Goal: Task Accomplishment & Management: Manage account settings

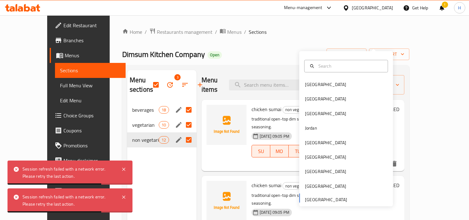
scroll to position [35, 0]
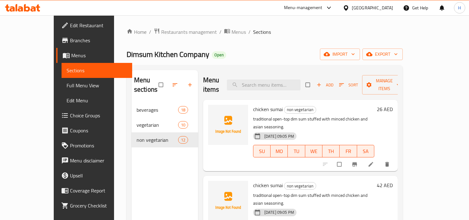
click at [377, 6] on div "[GEOGRAPHIC_DATA]" at bounding box center [372, 7] width 41 height 7
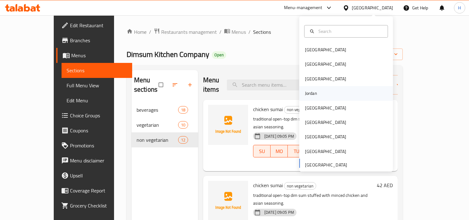
click at [316, 95] on div "Jordan" at bounding box center [311, 93] width 22 height 14
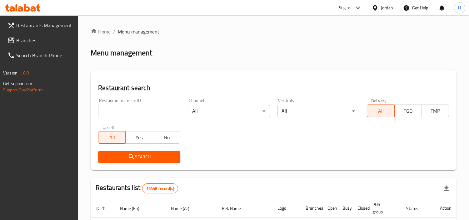
click at [33, 43] on span "Branches" at bounding box center [44, 40] width 57 height 7
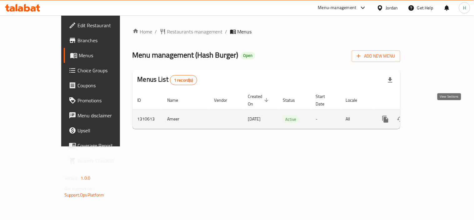
click at [438, 111] on link "enhanced table" at bounding box center [430, 118] width 15 height 15
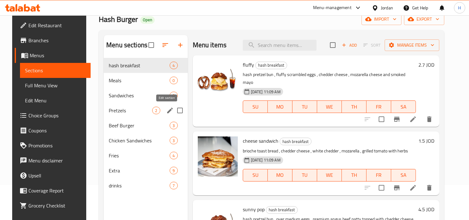
scroll to position [35, 0]
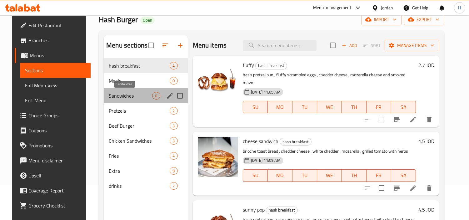
click at [119, 96] on span "Sandwiches" at bounding box center [130, 95] width 43 height 7
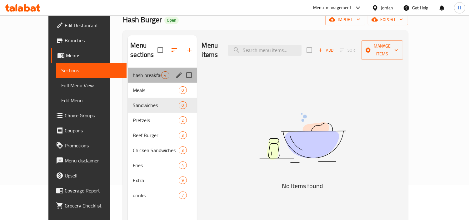
click at [128, 71] on div "hash breakfast 4" at bounding box center [162, 74] width 69 height 15
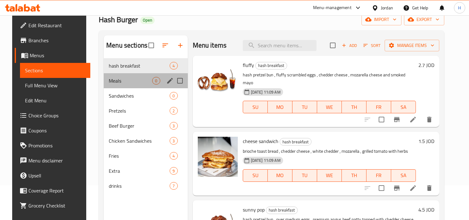
click at [119, 76] on div "Meals 0" at bounding box center [146, 80] width 84 height 15
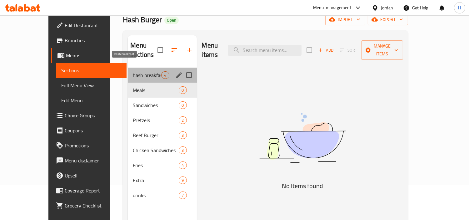
click at [133, 71] on span "hash breakfast" at bounding box center [147, 74] width 28 height 7
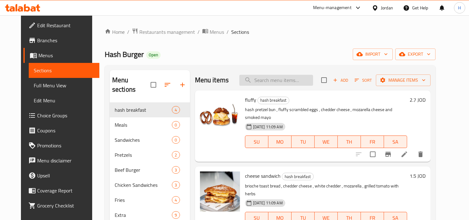
click at [273, 83] on input "search" at bounding box center [276, 80] width 74 height 11
paste input "hash sandwich"
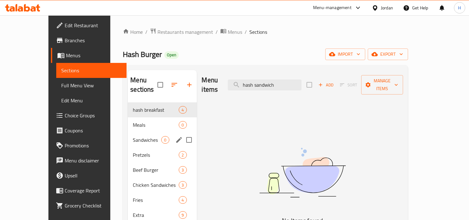
type input "hash sandwich"
drag, startPoint x: 117, startPoint y: 132, endPoint x: 264, endPoint y: 136, distance: 146.8
click at [133, 136] on span "Sandwiches" at bounding box center [147, 139] width 28 height 7
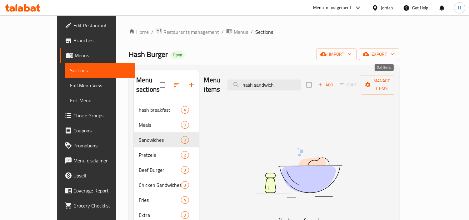
click at [334, 82] on span "Add" at bounding box center [325, 84] width 17 height 7
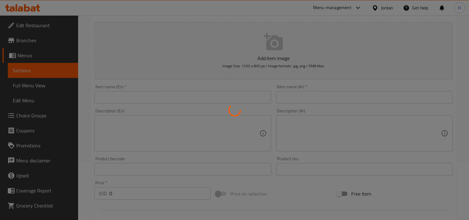
scroll to position [69, 0]
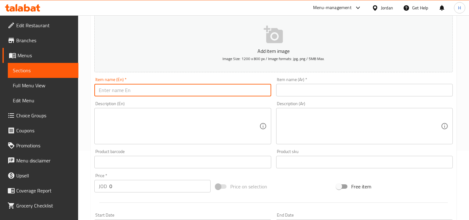
click at [185, 88] on input "text" at bounding box center [182, 90] width 176 height 12
paste input "hash sandwich"
click at [98, 92] on input "hash sandwich" at bounding box center [182, 90] width 176 height 12
click at [101, 92] on input "hash sandwich" at bounding box center [182, 90] width 176 height 12
type input "Hash sandwich"
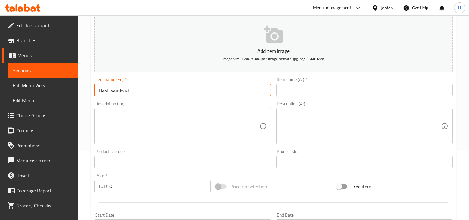
click at [36, 85] on span "Full Menu View" at bounding box center [43, 85] width 61 height 7
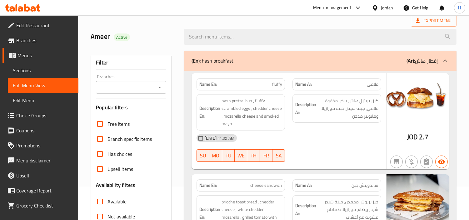
scroll to position [35, 0]
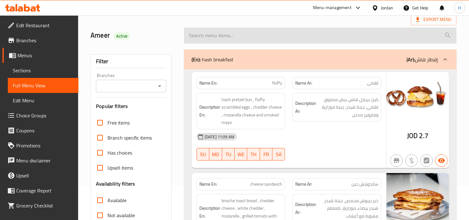
click at [271, 28] on input "search" at bounding box center [320, 35] width 272 height 16
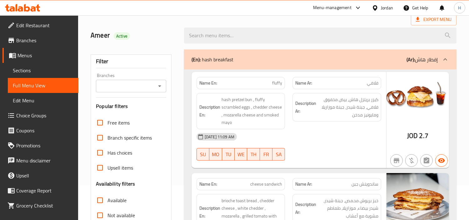
click at [61, 69] on span "Sections" at bounding box center [43, 70] width 61 height 7
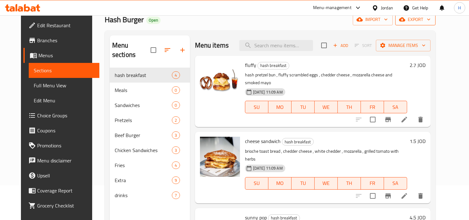
click at [430, 20] on span "export" at bounding box center [415, 20] width 30 height 8
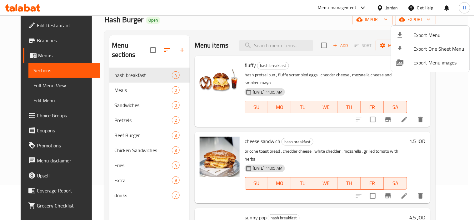
click at [397, 35] on icon at bounding box center [399, 34] width 7 height 7
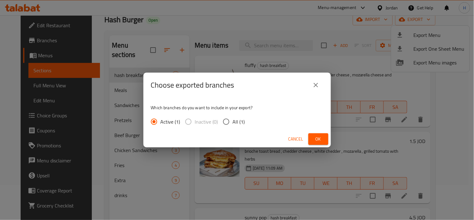
click at [231, 119] on input "All (1)" at bounding box center [226, 121] width 13 height 13
radio input "true"
click at [317, 139] on span "Ok" at bounding box center [318, 139] width 10 height 8
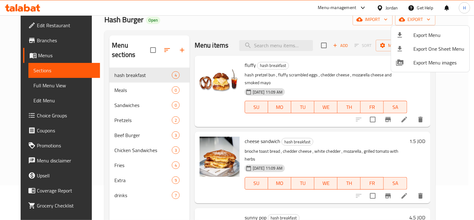
click at [242, 28] on div at bounding box center [237, 110] width 474 height 220
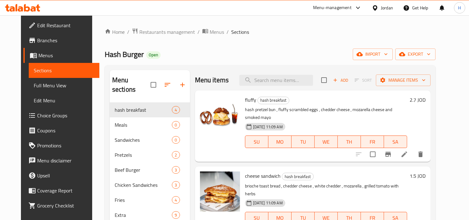
click at [92, 211] on div "Home / Restaurants management / Menus / Sections Hash Burger Open import export…" at bounding box center [270, 161] width 356 height 292
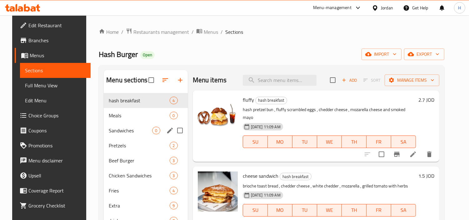
click at [132, 129] on span "Sandwiches" at bounding box center [130, 129] width 43 height 7
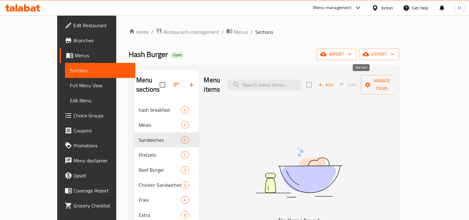
click at [334, 81] on span "Add" at bounding box center [325, 84] width 17 height 7
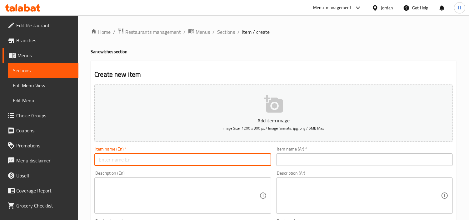
click at [196, 160] on input "text" at bounding box center [182, 159] width 176 height 12
paste input "hash sandwich"
type input "Hash sandwich"
click at [300, 163] on input "text" at bounding box center [364, 159] width 176 height 12
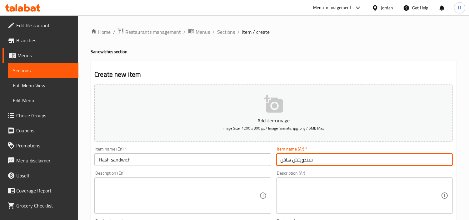
type input "سندويتش هاش"
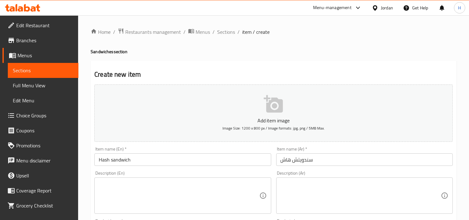
click at [134, 197] on textarea at bounding box center [179, 196] width 160 height 30
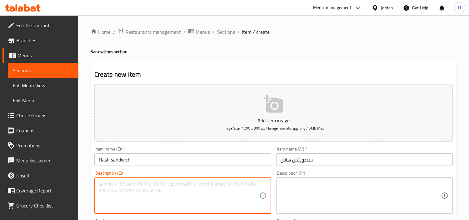
paste textarea "Premium black angus beef, hash pretzel bun, caramelized onion, white American c…"
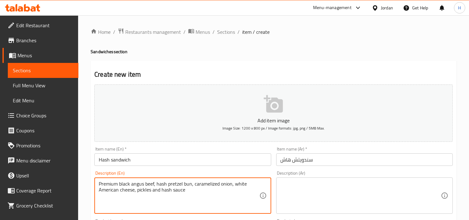
type textarea "Premium black angus beef, hash pretzel bun, caramelized onion, white American c…"
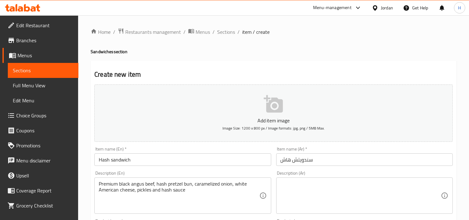
click at [311, 190] on textarea at bounding box center [360, 196] width 160 height 30
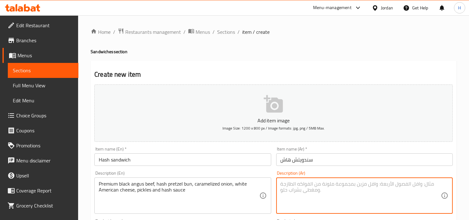
paste textarea "حم بقري أسود فاخر، خبز هاش بريتزل، بصل مكرمل، جبنة أمريكية بيضاء، مخلل وصوص هاش"
click at [446, 182] on div "حم بقري أسود فاخر، خبز هاش بريتزل، بصل مكرمل، جبنة أمريكية بيضاء، مخلل وصوص هاش…" at bounding box center [364, 195] width 176 height 36
click at [441, 183] on textarea "حم بقري أسود فاخر، خبز هاش بريتزل، بصل مكرمل، جبنة أمريكية بيضاء، مخلل وصوص هاش" at bounding box center [360, 196] width 160 height 30
click at [409, 186] on textarea "لحم بقري أسود فاخر، خبز هاش بريتزل، بصل مكرمل، جبنة أمريكية بيضاء، مخلل وصوص هاش" at bounding box center [360, 196] width 160 height 30
click at [377, 184] on textarea "لحم بقري أسود أنجوس فاخر، خبز هاش بريتزل، بصل مكرمل، جبنة أمريكية بيضاء، مخلل و…" at bounding box center [360, 196] width 160 height 30
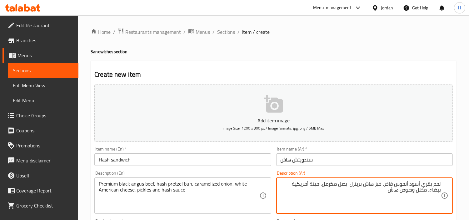
click at [377, 184] on textarea "لحم بقري أسود أنجوس فاخر، خبز هاش بريتزل، بصل مكرمل، جبنة أمريكية بيضاء، مخلل و…" at bounding box center [360, 196] width 160 height 30
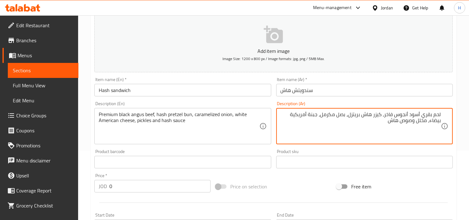
type textarea "لحم بقري أسود أنجوس فاخر، كيزر هاش بريتزل، بصل مكرمل، جبنة أمريكية بيضاء، مخلل …"
click at [120, 186] on input "0" at bounding box center [159, 186] width 101 height 12
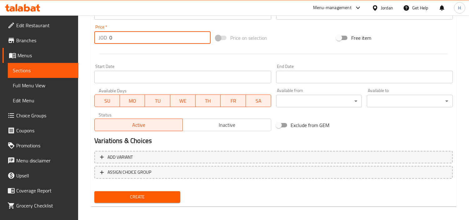
scroll to position [220, 0]
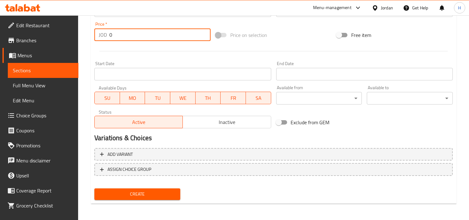
click at [148, 199] on div "Create" at bounding box center [137, 194] width 91 height 17
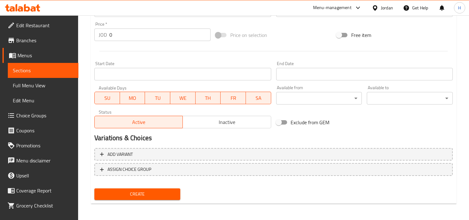
click at [155, 193] on span "Create" at bounding box center [137, 194] width 76 height 8
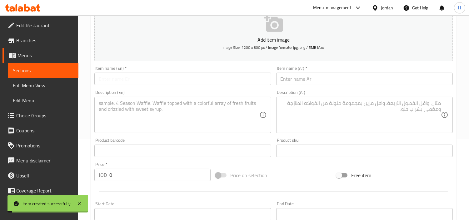
scroll to position [12, 0]
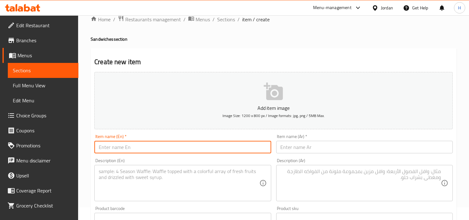
click at [104, 149] on input "text" at bounding box center [182, 147] width 176 height 12
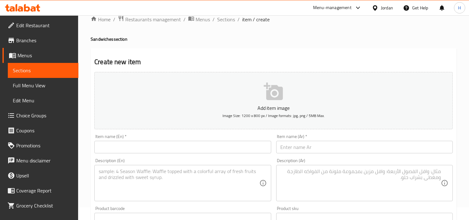
click at [142, 154] on div "Item name (En)   * Item name (En) *" at bounding box center [182, 143] width 181 height 24
click at [138, 146] on input "text" at bounding box center [182, 147] width 176 height 12
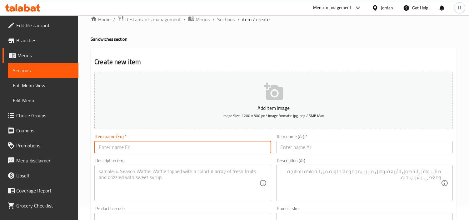
paste input "ash sandwich"
click at [110, 148] on input "ash sandwich" at bounding box center [182, 147] width 176 height 12
click at [101, 151] on input "ash Sandwich" at bounding box center [182, 147] width 176 height 12
type input "Ash Sandwich"
click at [291, 145] on input "text" at bounding box center [364, 147] width 176 height 12
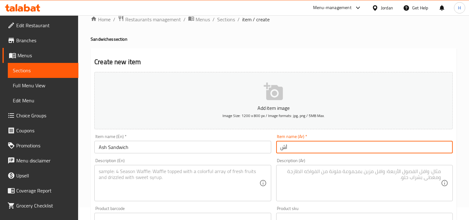
type input "أ"
type input "سندويتش أش"
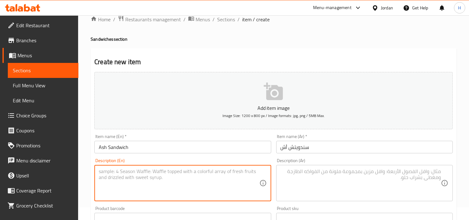
click at [195, 195] on textarea at bounding box center [179, 183] width 160 height 30
paste textarea "Premium Black Angus Beef, Hash pretzel bun, angus beef bacon, cheddar cheese, o…"
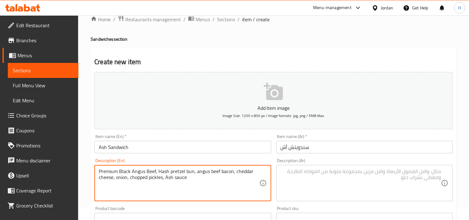
type textarea "Premium Black Angus Beef, Hash pretzel bun, angus beef bacon, cheddar cheese, o…"
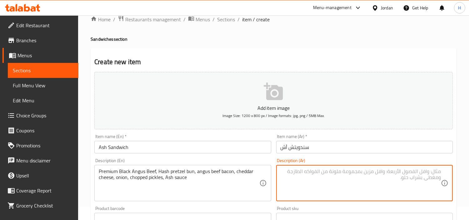
click at [317, 181] on textarea at bounding box center [360, 183] width 160 height 30
paste textarea "لحم بقري آنجوس أسود فاخر, خبزة هاش بريتزيل, لحم مقدد بقري آنجوس, بصل أحمر, مخلل…"
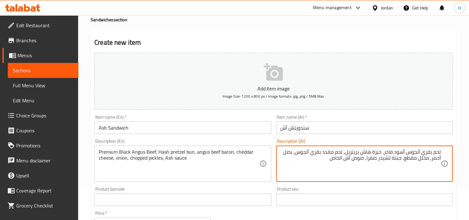
scroll to position [47, 0]
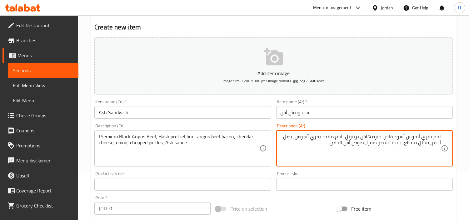
click at [377, 139] on textarea "لحم بقري آنجوس أسود فاخر, خبزة هاش بريتزيل, لحم مقدد بقري آنجوس, بصل أحمر, مخلل…" at bounding box center [360, 148] width 160 height 30
type textarea "لحم بقري آنجوس أسود فاخر, كيزر هاش بريتزيل, لحم مقدد بقري آنجوس, بصل أحمر, مخلل…"
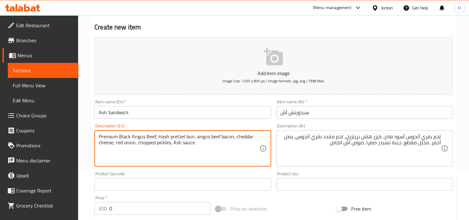
click at [260, 136] on div "Premium Black Angus Beef, Hash pretzel bun, angus beef bacon, cheddar cheese, r…" at bounding box center [182, 148] width 176 height 36
click at [251, 134] on textarea "Premium Black Angus Beef, Hash pretzel bun, angus beef bacon, cheddar cheese, r…" at bounding box center [179, 148] width 160 height 30
click at [218, 145] on textarea "Premium Black Angus Beef, Hash pretzel bun, angus beef bacon, cheddar yellow ch…" at bounding box center [179, 148] width 160 height 30
click at [198, 142] on textarea "Premium Black Angus Beef, Hash pretzel bun, angus beef bacon, cheddar yellow ch…" at bounding box center [179, 148] width 160 height 30
click at [197, 143] on textarea "Premium Black Angus Beef, Hash pretzel bun, angus beef bacon, cheddar yellow ch…" at bounding box center [179, 148] width 160 height 30
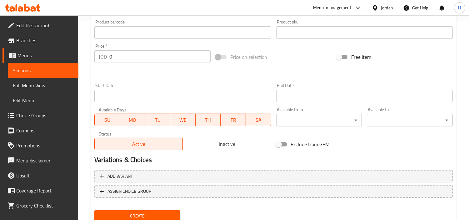
scroll to position [220, 0]
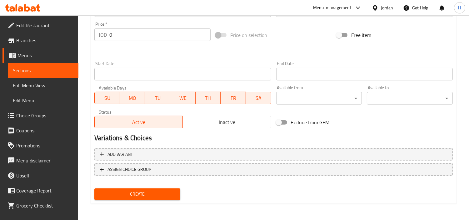
type textarea "Premium Black Angus Beef, Hash pretzel bun, angus beef bacon, cheddar yellow ch…"
click at [174, 191] on span "Create" at bounding box center [137, 194] width 76 height 8
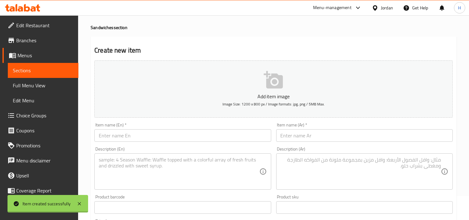
scroll to position [12, 0]
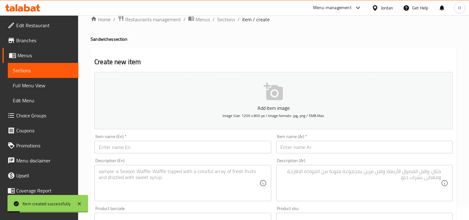
click at [183, 144] on input "text" at bounding box center [182, 147] width 176 height 12
paste input "the mush sandwich"
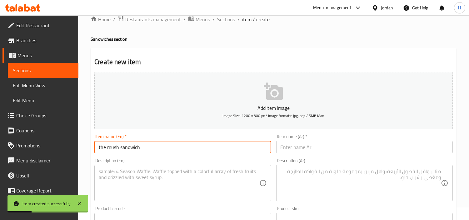
click at [119, 151] on input "the mush sandwich" at bounding box center [182, 147] width 176 height 12
click at [122, 149] on input "the mush sandwich" at bounding box center [182, 147] width 176 height 12
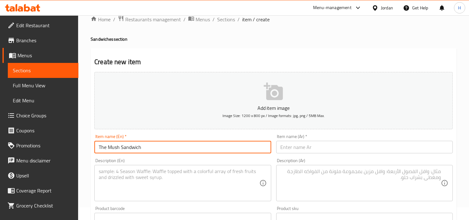
type input "The Mush Sandwich"
click at [306, 147] on input "text" at bounding box center [364, 147] width 176 height 12
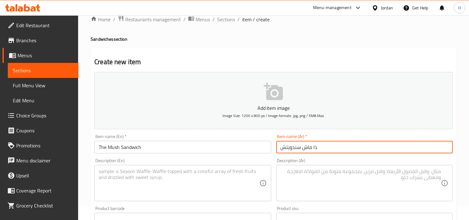
type input "ذا ماش سندويتش"
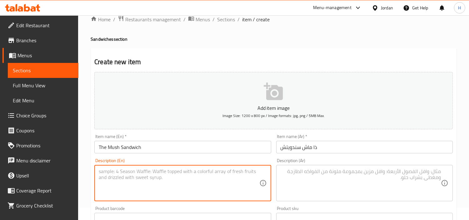
click at [198, 177] on textarea at bounding box center [179, 183] width 160 height 30
paste textarea "Premium black angus beef, hash pretzel bun, creamy sauteed mushroom, onion, mil…"
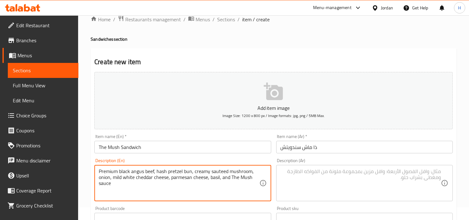
type textarea "Premium black angus beef, hash pretzel bun, creamy sauteed mushroom, onion, mil…"
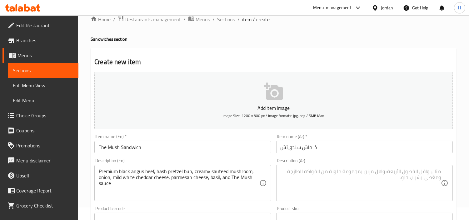
click at [302, 181] on textarea at bounding box center [360, 183] width 160 height 30
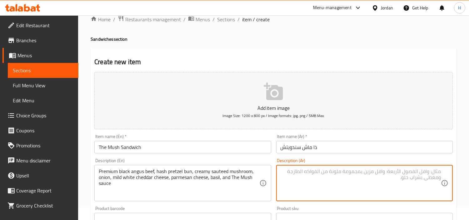
paste textarea "لحم بقري انجوس أسود فاخر، خبز بريتزل، فطر كريمي مقلي، بصل، جبنة شيدر بيضاء معتد…"
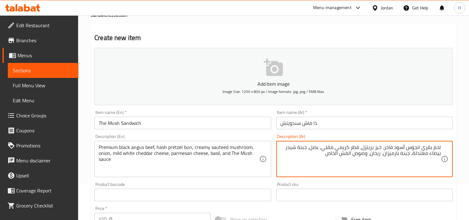
scroll to position [47, 0]
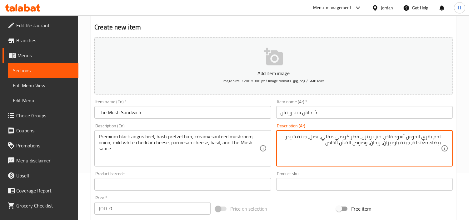
click at [377, 137] on textarea "لحم بقري انجوس أسود فاخر، خبز بريتزل، فطر كريمي مقلي، بصل، جبنة شيدر بيضاء معتد…" at bounding box center [360, 148] width 160 height 30
click at [329, 139] on textarea "لحم بقري انجوس أسود فاخر، كيزر بريتزل، فطر كريمي مقلي، بصل، جبنة شيدر بيضاء معت…" at bounding box center [360, 148] width 160 height 30
click at [350, 145] on textarea "لحم بقري انجوس أسود فاخر، كيزر بريتزل، فطر كريمي سوتيه، بصل، جبنة شيدر بيضاء مع…" at bounding box center [360, 148] width 160 height 30
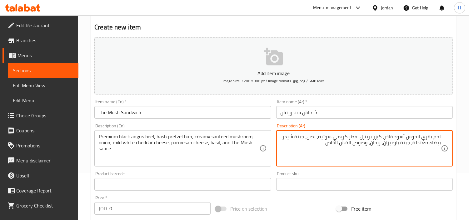
type textarea "لحم بقري انجوس أسود فاخر، كيزر بريتزل، فطر كريمي سوتيه، بصل، جبنة شيدر بيضاء مع…"
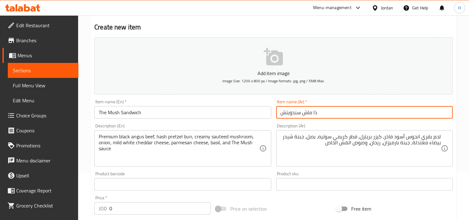
click at [307, 116] on input "ذا ماش سندويتش" at bounding box center [364, 112] width 176 height 12
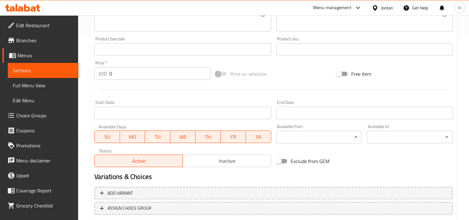
scroll to position [220, 0]
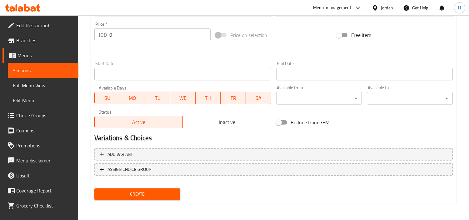
type input "ذا مش سندويتش"
click at [147, 195] on span "Create" at bounding box center [137, 194] width 76 height 8
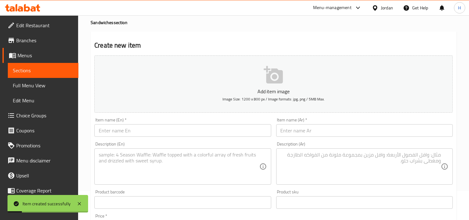
scroll to position [12, 0]
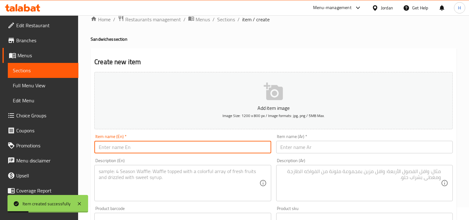
click at [240, 145] on input "text" at bounding box center [182, 147] width 176 height 12
paste input "classic blonde sandwich 100 g"
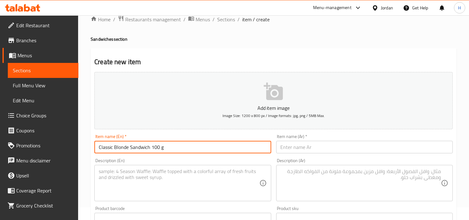
click at [205, 149] on input "Classic Blonde Sandwich 100 g" at bounding box center [182, 147] width 176 height 12
type input "Classic Blonde Sandwich 100 g"
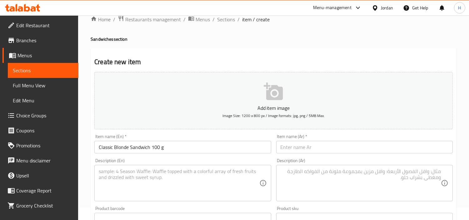
click at [380, 144] on input "text" at bounding box center [364, 147] width 176 height 12
paste input "ساندويتش أشقر كلاسيكي 100 غرام"
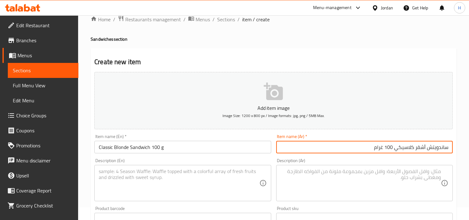
click at [442, 147] on input "ساندويتش أشقر كلاسيكي 100 غرام" at bounding box center [364, 147] width 176 height 12
click at [389, 149] on input "سندويتش بلوند كلاسيك 100 غرام" at bounding box center [364, 147] width 176 height 12
click at [387, 149] on input "سندويتش بلوند كلاسيك 100 غرام" at bounding box center [364, 147] width 176 height 12
type input "سندويتش بلوند كلاسيك 100 جرام"
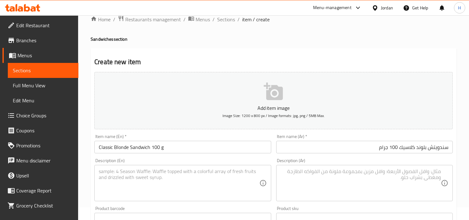
scroll to position [47, 0]
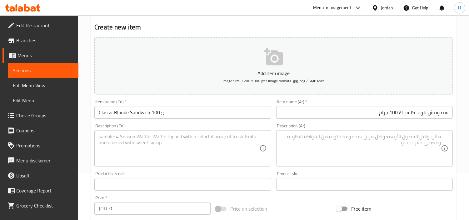
click at [177, 140] on textarea at bounding box center [179, 148] width 160 height 30
paste textarea "Crispy chicken breast, cheddar cheese, pickles, Parmesan cheese, garlic truffle…"
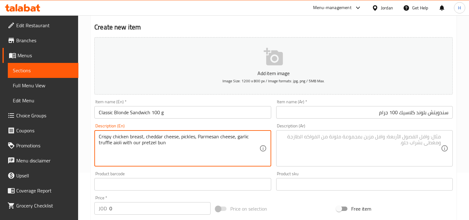
type textarea "Crispy chicken breast, cheddar cheese, pickles, Parmesan cheese, garlic truffle…"
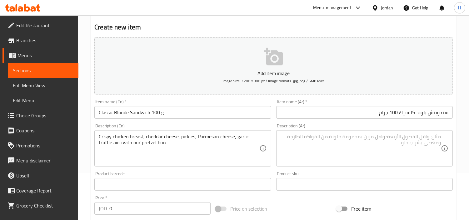
click at [356, 153] on textarea at bounding box center [360, 148] width 160 height 30
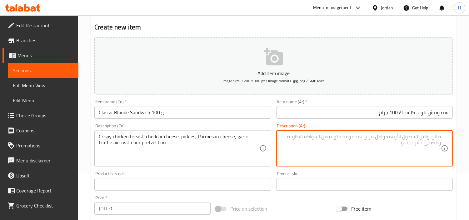
paste textarea "صدر دجاج مقرمش وطازج, خبزة البريتزل , جبنة شيدر, جبنة بارميزان, ثوم ترافل ايولي…"
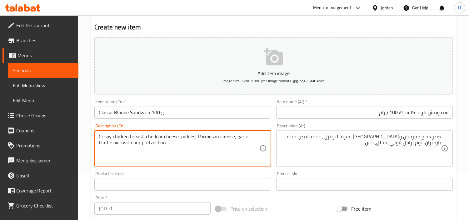
click at [208, 136] on textarea "Crispy chicken breast, cheddar cheese, pickles, Parmesan cheese, garlic truffle…" at bounding box center [179, 148] width 160 height 30
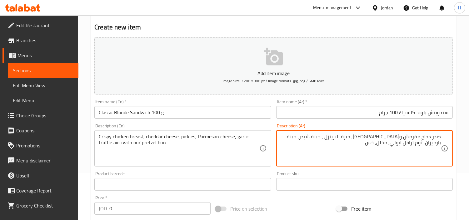
click at [386, 158] on textarea "صدر دجاج مقرمش وطازج, خبزة البريتزل , جبنة شيدر, جبنة بارميزان, ثوم ترافل ايولي…" at bounding box center [360, 148] width 160 height 30
paste textarea "، جبنة شيدر، مخلل، جبنة بارميزان، أيولي الكمأة بالثوم مع خبز البريتزل الخاص بنا"
click at [316, 138] on textarea "صدر دجاج مقرمش، جبنة شيدر، مخلل، جبنة بارميزان، أيولي الكمأة بالثوم مع خبز البر…" at bounding box center [360, 148] width 160 height 30
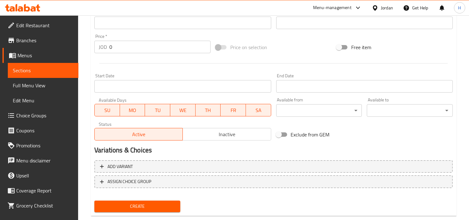
scroll to position [220, 0]
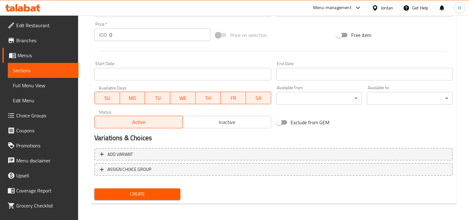
type textarea "صدر دجاج مقرمش، جبنة شيدر، مخلل، جبنة بارميزان، أيولي تروفل بالثوم مع كيزر بريت…"
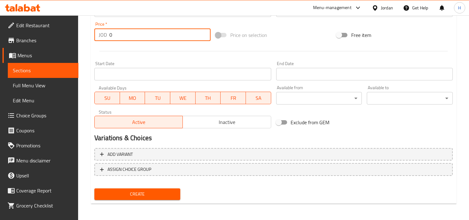
drag, startPoint x: 129, startPoint y: 39, endPoint x: 120, endPoint y: 77, distance: 39.8
click at [96, 35] on div "JOD 0 Price *" at bounding box center [152, 34] width 116 height 12
paste input "3.99"
type input "3.99"
click at [159, 191] on span "Create" at bounding box center [137, 194] width 76 height 8
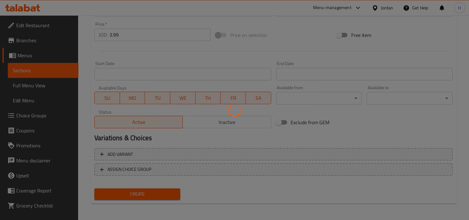
type input "0"
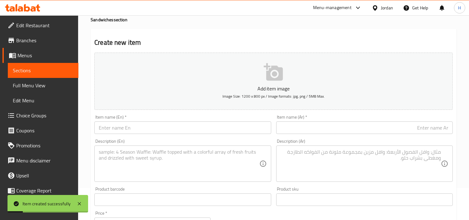
scroll to position [0, 0]
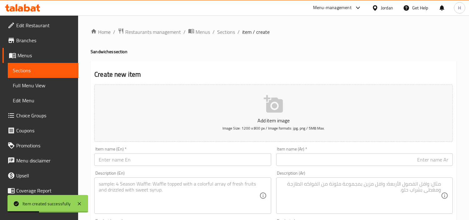
click at [142, 164] on input "text" at bounding box center [182, 159] width 176 height 12
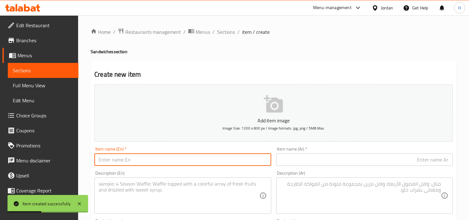
paste input "classic blonde sandwich 200g"
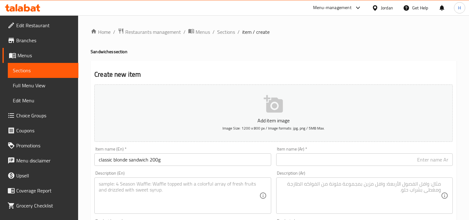
drag, startPoint x: 140, startPoint y: 156, endPoint x: 152, endPoint y: 159, distance: 12.4
click at [140, 156] on input "classic blonde sandwich 200g" at bounding box center [182, 159] width 176 height 12
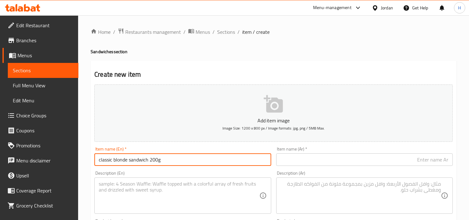
click at [147, 161] on input "classic blonde sandwich 200g" at bounding box center [182, 159] width 176 height 12
drag, startPoint x: 148, startPoint y: 160, endPoint x: 77, endPoint y: 158, distance: 71.2
paste input "Classic Blonde S"
type input "Classic Blonde Sandwich 200g"
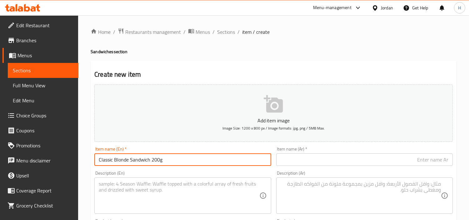
click at [333, 165] on input "text" at bounding box center [364, 159] width 176 height 12
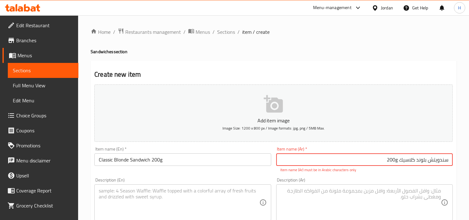
click at [396, 161] on input "سندويتش بلوند كلاسيك 200g" at bounding box center [364, 159] width 176 height 12
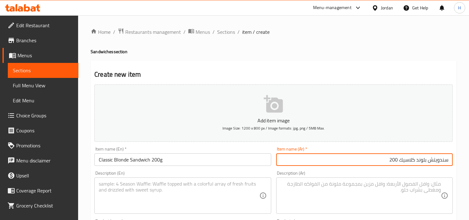
click at [360, 158] on input "سندويتش بلوند كلاسيك 200" at bounding box center [364, 159] width 176 height 12
type input "سندويتش بلوند كلاسيك 200جرام"
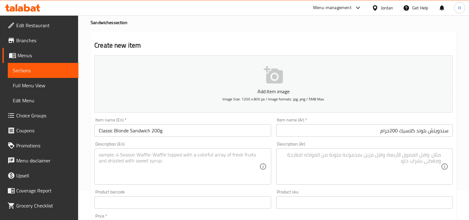
scroll to position [69, 0]
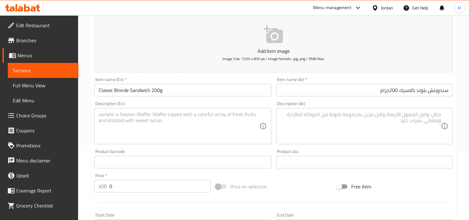
drag, startPoint x: 191, startPoint y: 154, endPoint x: 197, endPoint y: 136, distance: 19.4
click at [191, 154] on div "Product barcode Product barcode" at bounding box center [182, 158] width 176 height 19
click at [197, 130] on textarea at bounding box center [179, 126] width 160 height 30
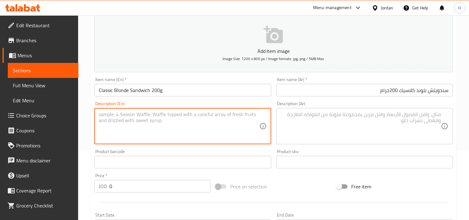
paste textarea "Crispy chicken breast, cheddar cheese, pickles, Parmesan cheese, garlic truffle…"
type textarea "Crispy chicken breast, cheddar cheese, pickles, Parmesan cheese, garlic truffle…"
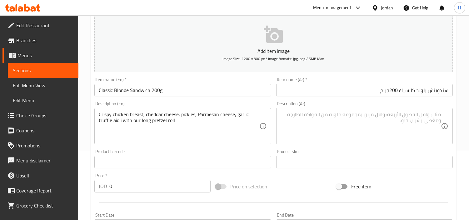
click at [330, 138] on textarea at bounding box center [360, 126] width 160 height 30
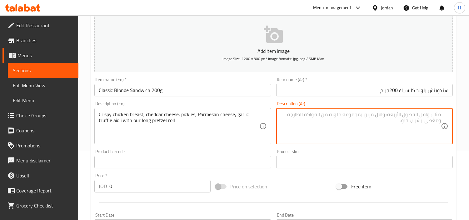
paste textarea "صدر دجاج مقرمش وطازج, خبزة البريتزل الطويلة, جبنة شيدر, جبنة بارميزان, ثوم تراف…"
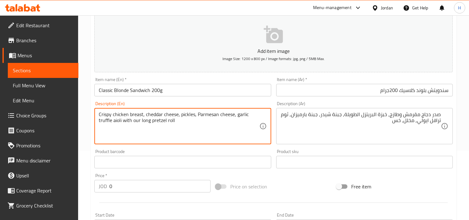
click at [121, 117] on textarea "Crispy chicken breast, cheddar cheese, pickles, Parmesan cheese, garlic truffle…" at bounding box center [179, 126] width 160 height 30
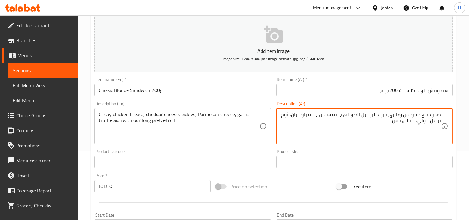
click at [362, 125] on textarea "صدر دجاج مقرمش وطازج, خبزة البريتزل الطويلة, جبنة شيدر, جبنة بارميزان, ثوم تراف…" at bounding box center [360, 126] width 160 height 30
paste textarea "، جبنة شيدر، مخلل، جبنة بارميزان، أيولي الكمأة بالثوم مع لفائف البريتزل الطويلة"
click at [322, 116] on textarea "صدر دجاج مقرمش، جبنة شيدر، مخلل، جبنة بارميزان، أيولي الكمأة بالثوم مع لفائف ال…" at bounding box center [360, 126] width 160 height 30
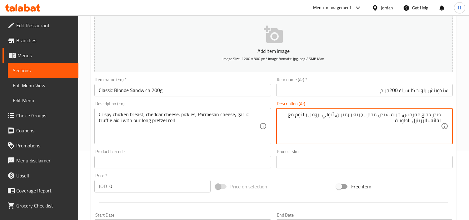
click at [436, 121] on textarea "صدر دجاج مقرمش، جبنة شيدر، مخلل، جبنة بارميزان، أيولي تروفل بالثوم مع لفائف الب…" at bounding box center [360, 126] width 160 height 30
click at [438, 122] on textarea "صدر دجاج مقرمش، جبنة شيدر، مخلل، جبنة بارميزان، أيولي تروفل بالثوم مع رول البري…" at bounding box center [360, 126] width 160 height 30
click at [425, 121] on textarea "صدر دجاج مقرمش، جبنة شيدر، مخلل، جبنة بارميزان، أيولي تروفل بالثوم مع رول بريتز…" at bounding box center [360, 126] width 160 height 30
click at [402, 128] on textarea "صدر دجاج مقرمش، جبنة شيدر، مخلل، جبنة بارميزان، أيولي تروفل بالثوم مع رول بريتز…" at bounding box center [360, 126] width 160 height 30
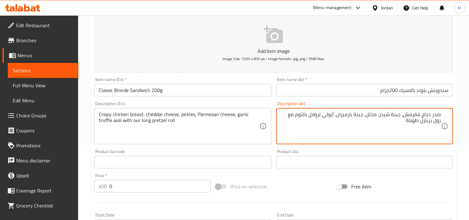
click at [323, 125] on textarea "صدر دجاج مقرمش، جبنة شيدر، مخلل، جبنة بارميزان، أيولي تروفل بالثوم مع رول بريتز…" at bounding box center [360, 126] width 160 height 30
type textarea "صدر دجاج مقرمش، جبنة شيدر، مخلل، جبنة بارميزان، أيولي تروفل بالثوم مع رول بريتز…"
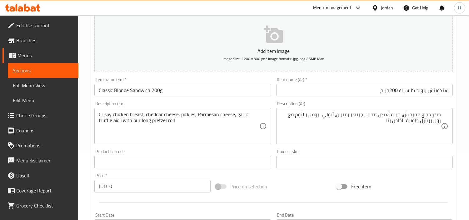
click at [125, 184] on input "0" at bounding box center [159, 186] width 101 height 12
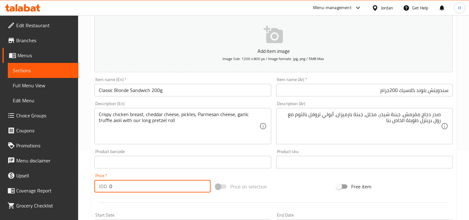
click at [125, 184] on input "0" at bounding box center [159, 186] width 101 height 12
paste input "5.68"
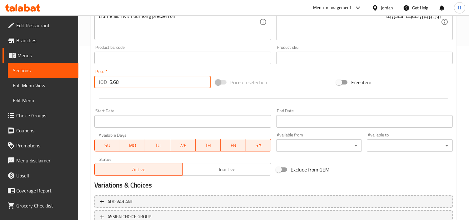
scroll to position [208, 0]
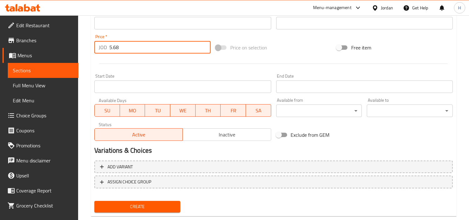
type input "5.68"
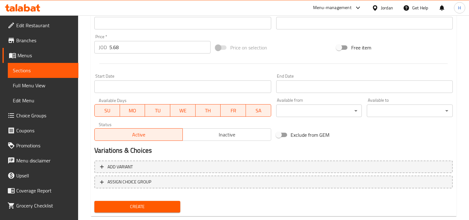
click at [150, 199] on div "Create" at bounding box center [137, 206] width 91 height 17
click at [149, 202] on span "Create" at bounding box center [137, 206] width 76 height 8
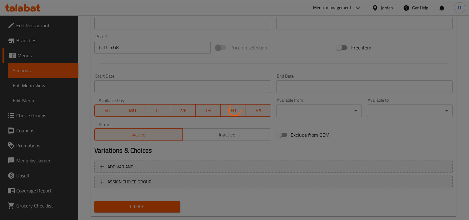
type input "0"
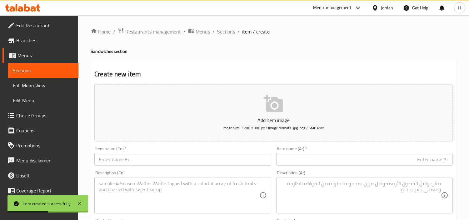
scroll to position [0, 0]
click at [148, 161] on input "text" at bounding box center [182, 159] width 176 height 12
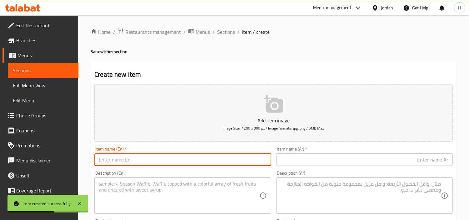
paste input "spicy blonde sandwich 100g"
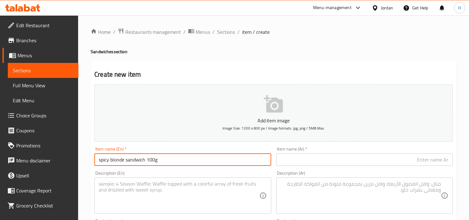
type input "spicy blonde sandwich 100g"
click at [220, 32] on span "Sections" at bounding box center [226, 31] width 18 height 7
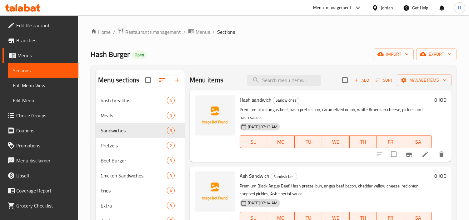
click at [51, 83] on span "Full Menu View" at bounding box center [43, 85] width 61 height 7
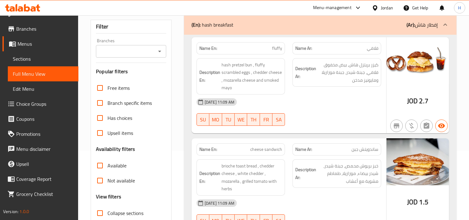
scroll to position [139, 0]
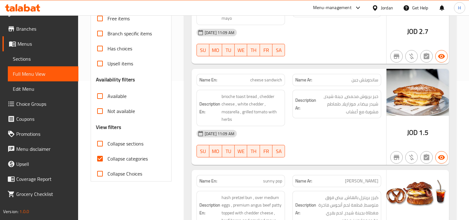
click at [101, 149] on input "Collapse sections" at bounding box center [99, 143] width 15 height 15
checkbox input "true"
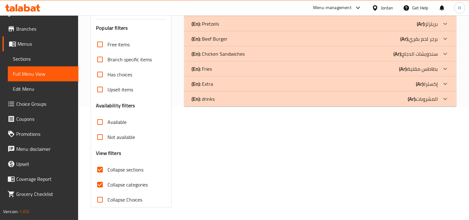
click at [100, 177] on input "Collapse categories" at bounding box center [99, 184] width 15 height 15
checkbox input "false"
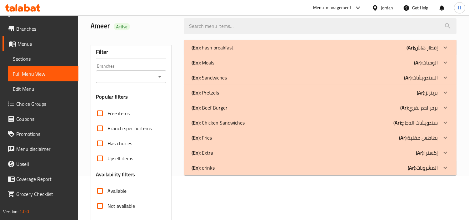
scroll to position [43, 0]
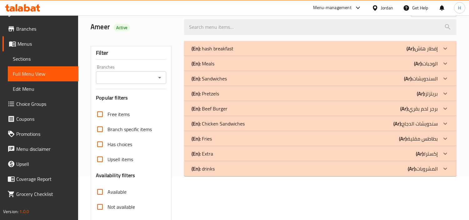
click at [232, 75] on div "(En): Sandwiches (Ar): السندويشات" at bounding box center [314, 78] width 246 height 7
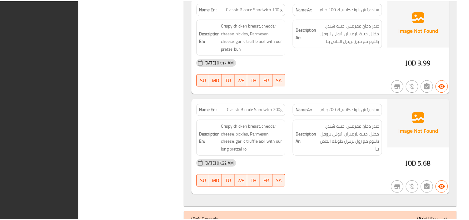
scroll to position [564, 0]
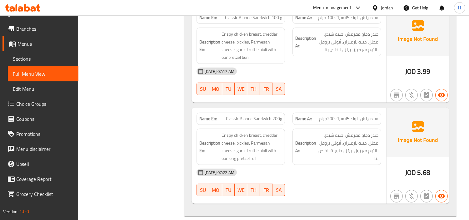
click at [50, 58] on span "Sections" at bounding box center [43, 58] width 61 height 7
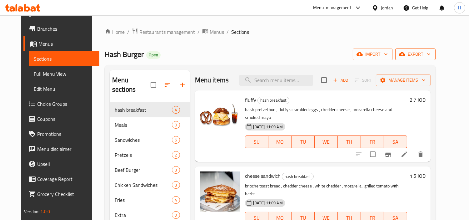
click at [430, 50] on span "export" at bounding box center [415, 54] width 30 height 8
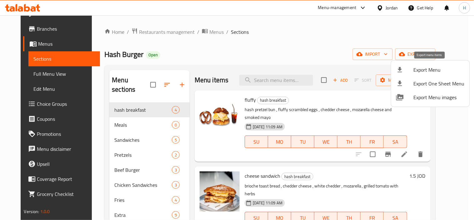
click at [411, 71] on div at bounding box center [404, 69] width 17 height 7
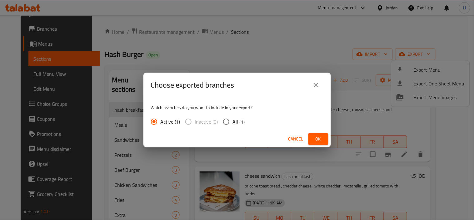
click at [239, 122] on span "All (1)" at bounding box center [239, 121] width 12 height 7
click at [233, 122] on input "All (1)" at bounding box center [226, 121] width 13 height 13
radio input "true"
click at [319, 136] on span "Ok" at bounding box center [318, 139] width 10 height 8
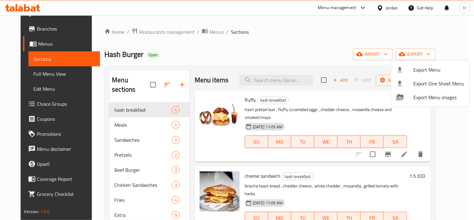
click at [124, 131] on div at bounding box center [237, 110] width 474 height 220
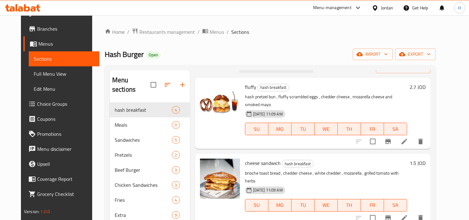
scroll to position [35, 0]
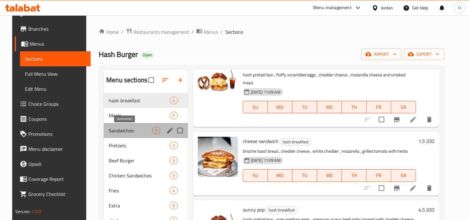
click at [130, 132] on span "Sandwiches" at bounding box center [130, 129] width 43 height 7
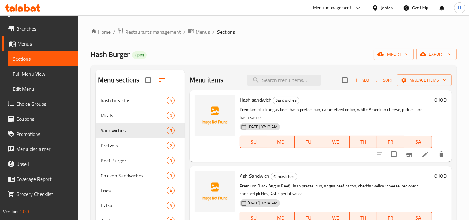
click at [249, 103] on span "Hash sandwich" at bounding box center [256, 99] width 32 height 9
copy h6 "Hash sandwich"
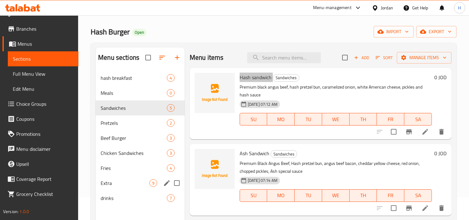
scroll to position [35, 0]
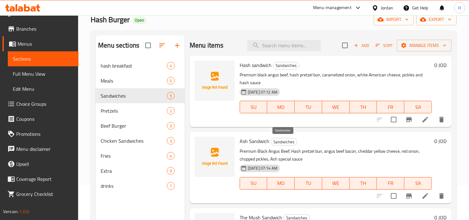
click at [252, 136] on span "Ash Sandwich" at bounding box center [255, 140] width 30 height 9
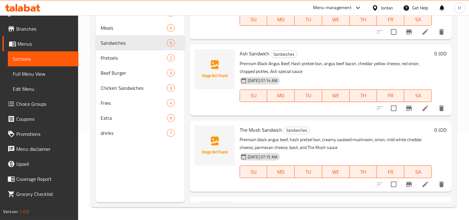
click at [268, 131] on span "The Mush Sandwich" at bounding box center [261, 129] width 42 height 9
copy h6 "The Mush Sandwich"
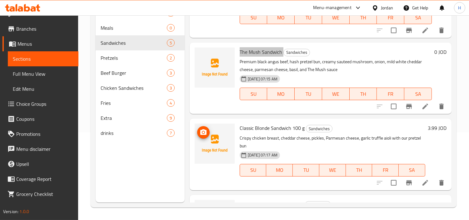
scroll to position [139, 0]
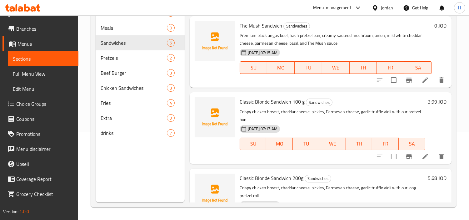
click at [255, 99] on span "Classic Blonde Sandwich 100 g" at bounding box center [272, 101] width 65 height 9
copy h6 "Classic Blonde Sandwich 100 g"
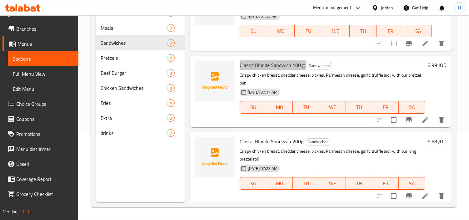
scroll to position [176, 0]
click at [281, 141] on span "Classic Blonde Sandwich 200g" at bounding box center [272, 140] width 64 height 9
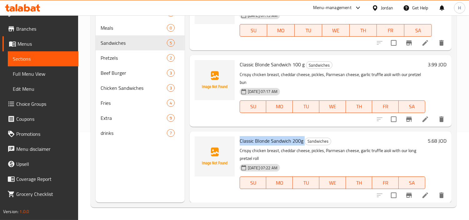
click at [281, 141] on span "Classic Blonde Sandwich 200g" at bounding box center [272, 140] width 64 height 9
copy h6 "Classic Blonde Sandwich 200g"
click at [10, 4] on icon at bounding box center [22, 7] width 35 height 7
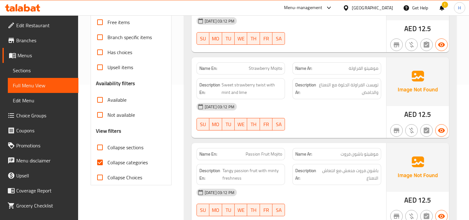
scroll to position [173, 0]
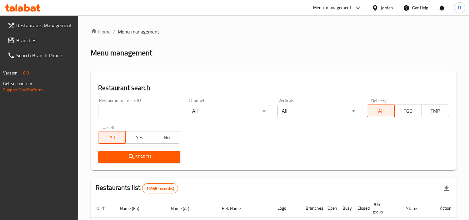
scroll to position [87, 0]
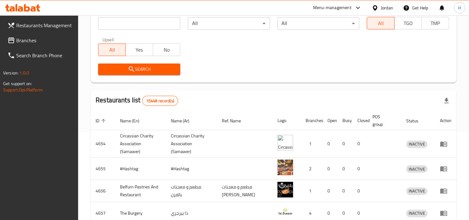
click at [379, 11] on div at bounding box center [376, 7] width 9 height 7
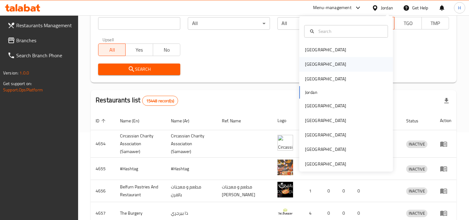
click at [305, 61] on div "[GEOGRAPHIC_DATA]" at bounding box center [325, 64] width 41 height 7
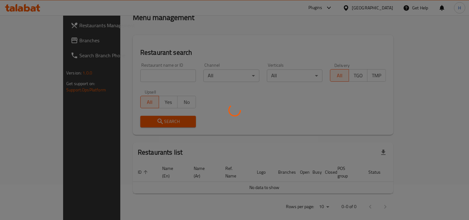
scroll to position [87, 0]
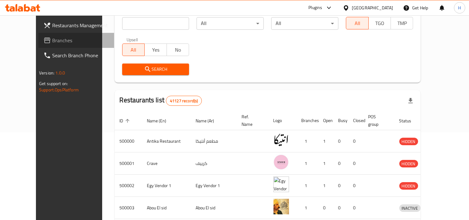
click at [52, 38] on span "Branches" at bounding box center [80, 40] width 57 height 7
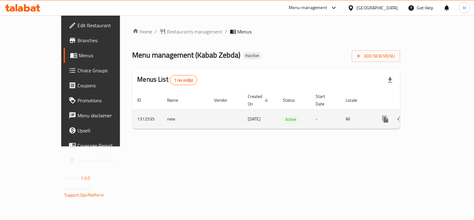
click at [434, 115] on icon "enhanced table" at bounding box center [430, 118] width 7 height 7
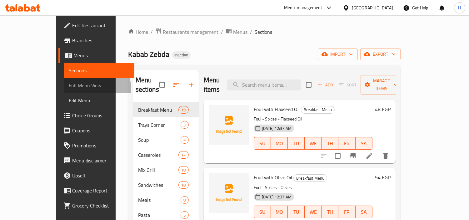
click at [69, 89] on span "Full Menu View" at bounding box center [99, 85] width 61 height 7
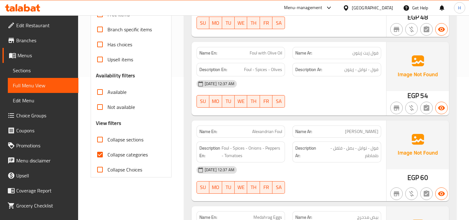
scroll to position [173, 0]
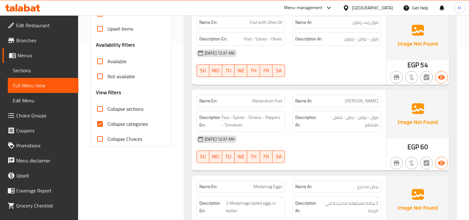
click at [102, 116] on input "Collapse categories" at bounding box center [99, 123] width 15 height 15
checkbox input "false"
click at [101, 106] on input "Collapse sections" at bounding box center [99, 108] width 15 height 15
checkbox input "true"
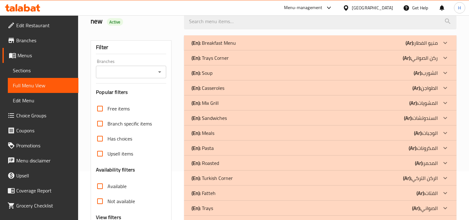
scroll to position [47, 0]
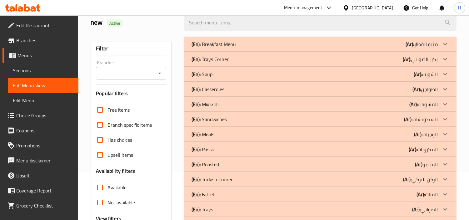
click at [220, 59] on p "(En): Trays Corner" at bounding box center [209, 58] width 37 height 7
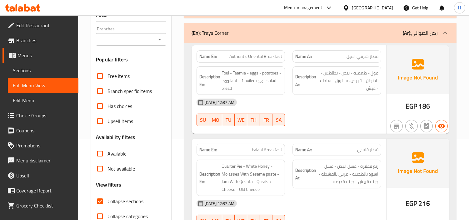
scroll to position [82, 0]
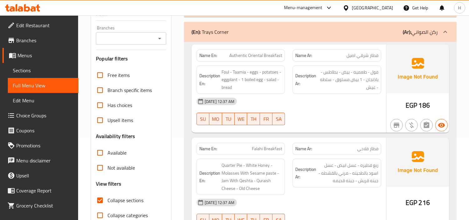
click at [257, 79] on span "Foul - Taamia - eggs - potatoes - eggplant - 1 boiled egg - salad - bread" at bounding box center [251, 79] width 61 height 23
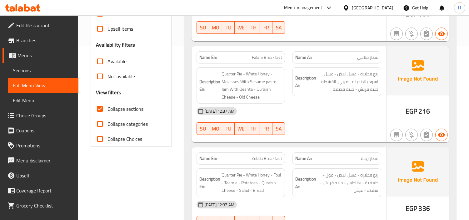
scroll to position [186, 0]
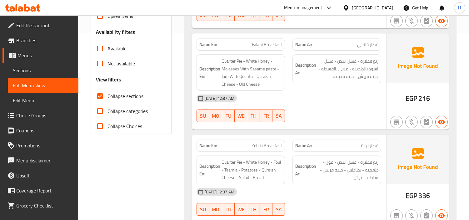
click at [326, 58] on span "ربع فطيره - عسل ابيض - عسل اسود بالطحينه - مربي بالقشطه - جبنه قريش - جبنه قديمه" at bounding box center [347, 68] width 61 height 23
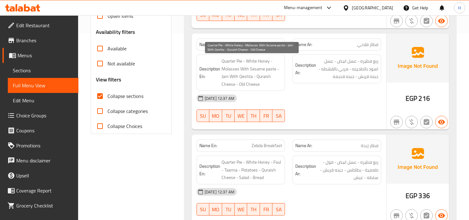
click at [250, 69] on span "Quarter Pie - White Honey - Molasses With Sesame paste - Jam With Qeshta - Qura…" at bounding box center [251, 72] width 61 height 31
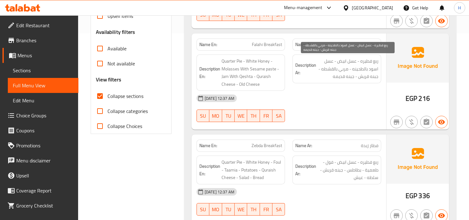
click at [338, 71] on span "ربع فطيره - عسل ابيض - عسل اسود بالطحينه - مربي بالقشطه - جبنه قريش - جبنه قديمه" at bounding box center [347, 68] width 61 height 23
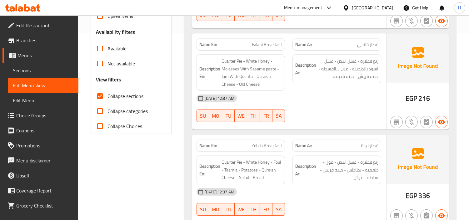
click at [272, 47] on span "Falahi Breakfast" at bounding box center [267, 44] width 30 height 7
copy span "Falahi Breakfast"
click at [61, 67] on span "Sections" at bounding box center [43, 70] width 61 height 7
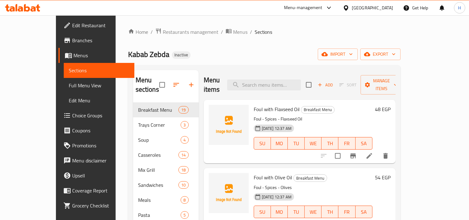
click at [301, 79] on input "search" at bounding box center [264, 84] width 74 height 11
paste input "Falahi Breakfast"
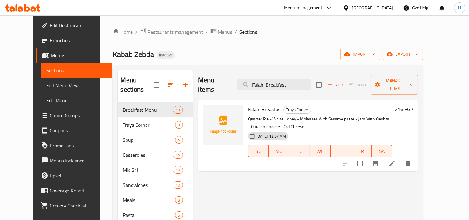
type input "Falahi Breakfast"
click at [394, 161] on icon at bounding box center [392, 164] width 6 height 6
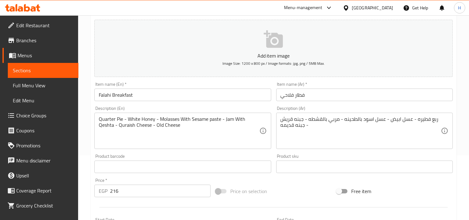
scroll to position [69, 0]
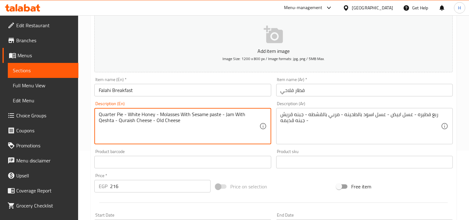
drag, startPoint x: 191, startPoint y: 116, endPoint x: 220, endPoint y: 113, distance: 28.9
click at [220, 113] on textarea "Quarter Pie - White Honey - Molasses With Sesame paste - Jam With Qeshta - Qura…" at bounding box center [179, 126] width 160 height 30
type textarea "Quarter Pie - White Honey - Molasses With tahini - Jam With Qeshta - Quraish Ch…"
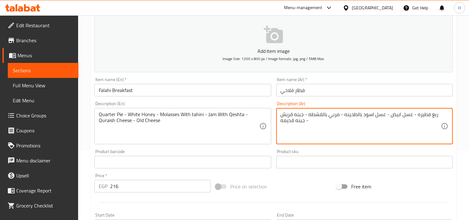
click at [293, 116] on textarea "ربع فطيره - عسل ابيض - عسل اسود بالطحينه - مربي بالقشطه - جبنه قريش - جبنه قديمه" at bounding box center [360, 126] width 160 height 30
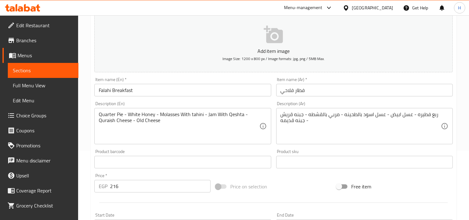
click at [140, 125] on textarea "Quarter Pie - White Honey - Molasses With tahini - Jam With Qeshta - Quraish Ch…" at bounding box center [179, 126] width 160 height 30
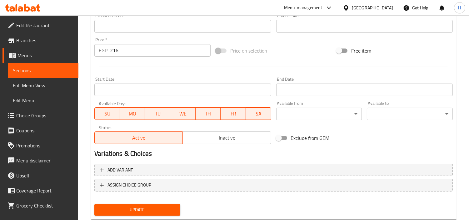
scroll to position [220, 0]
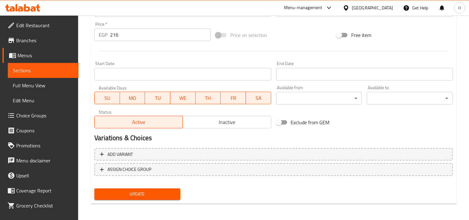
click at [167, 188] on button "Update" at bounding box center [137, 194] width 86 height 12
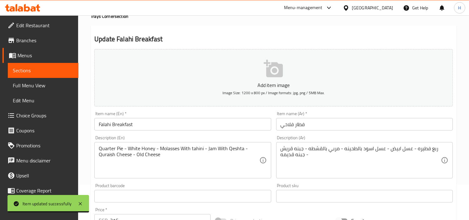
scroll to position [0, 0]
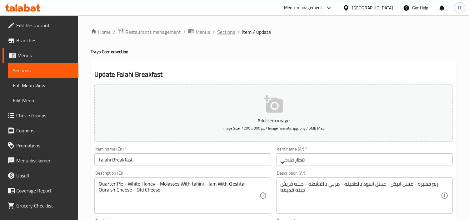
click at [233, 32] on span "Sections" at bounding box center [226, 31] width 18 height 7
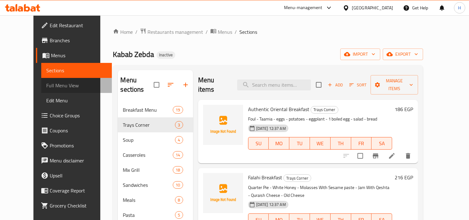
click at [56, 80] on link "Full Menu View" at bounding box center [76, 85] width 71 height 15
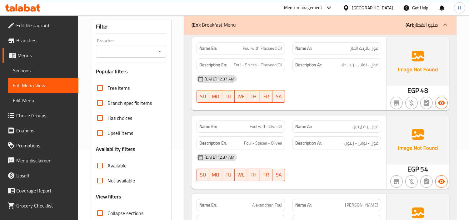
scroll to position [139, 0]
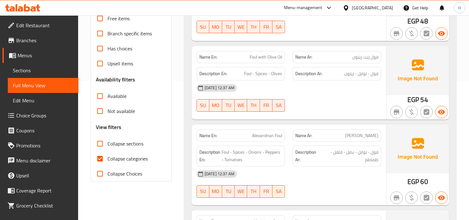
click at [105, 158] on input "Collapse categories" at bounding box center [99, 158] width 15 height 15
checkbox input "false"
click at [102, 141] on input "Collapse sections" at bounding box center [99, 143] width 15 height 15
checkbox input "true"
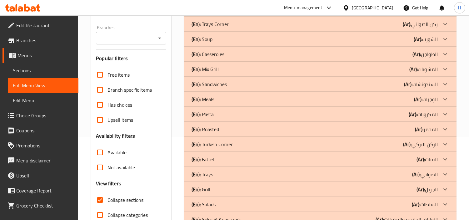
scroll to position [47, 0]
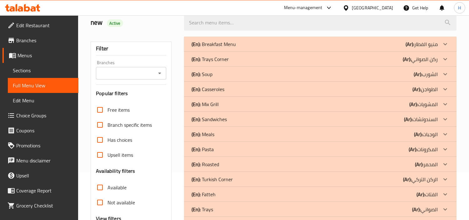
click at [239, 64] on div "(En): Trays Corner (Ar): ركن الصواني" at bounding box center [320, 59] width 272 height 15
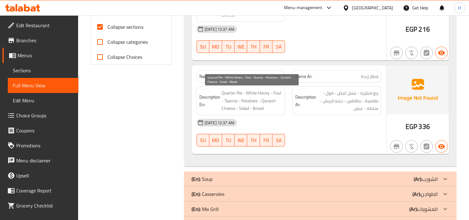
scroll to position [255, 0]
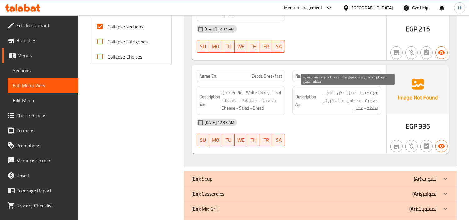
click at [365, 91] on span "ربع فطيره - عسل ابيض - فول - طعمية - بطاطس - جبنه قريش - سلطه - عيش" at bounding box center [347, 100] width 61 height 23
copy span "فطيره"
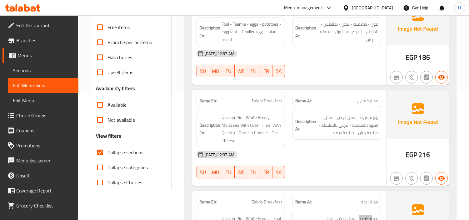
scroll to position [47, 0]
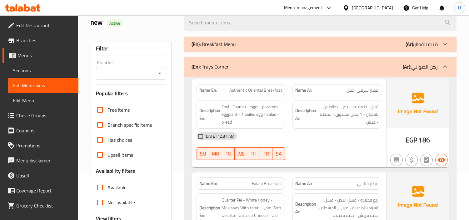
drag, startPoint x: 280, startPoint y: 66, endPoint x: 280, endPoint y: 74, distance: 7.5
click at [280, 66] on div "(En): Trays Corner (Ar): ركن الصواني" at bounding box center [314, 66] width 246 height 7
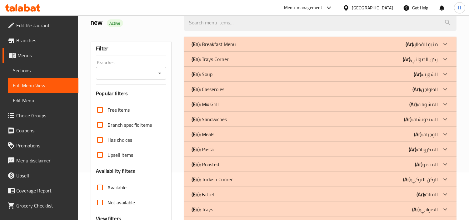
click at [278, 75] on div "(En): Soup (Ar): الشورب" at bounding box center [314, 73] width 246 height 7
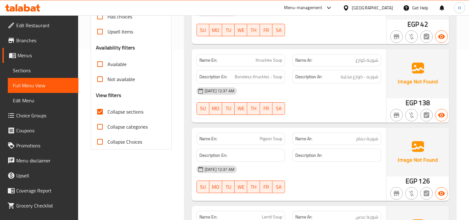
scroll to position [186, 0]
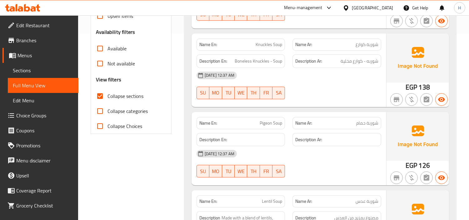
click at [261, 46] on span "Knuckles Soup" at bounding box center [268, 44] width 27 height 7
copy span "Knuckles"
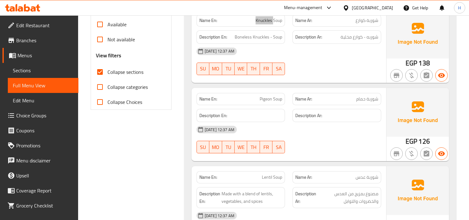
scroll to position [221, 0]
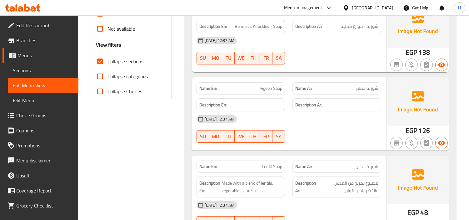
click at [269, 91] on span "Pigeon Soup" at bounding box center [271, 88] width 22 height 7
copy span "Pigeon"
click at [266, 91] on span "Pigeon Soup" at bounding box center [271, 88] width 22 height 7
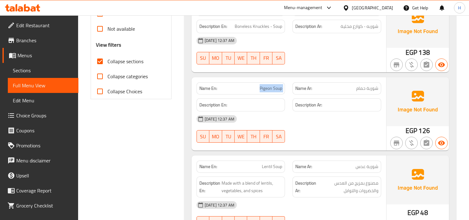
click at [266, 91] on span "Pigeon Soup" at bounding box center [271, 88] width 22 height 7
copy span "Pigeon Soup"
click at [57, 65] on link "Sections" at bounding box center [43, 70] width 71 height 15
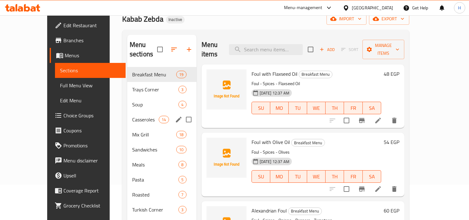
scroll to position [52, 0]
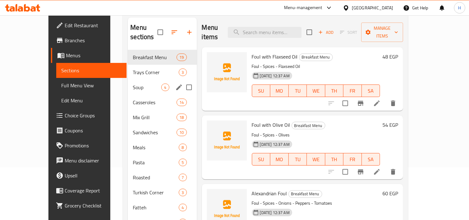
click at [133, 83] on span "Soup" at bounding box center [147, 86] width 28 height 7
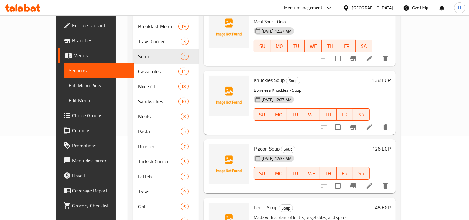
scroll to position [122, 0]
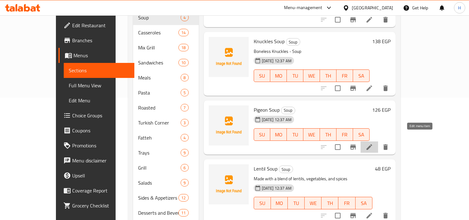
click at [373, 143] on icon at bounding box center [368, 146] width 7 height 7
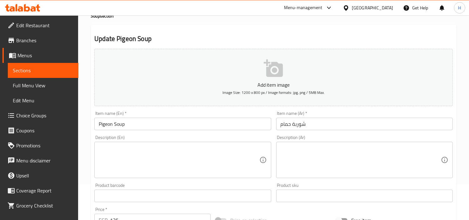
scroll to position [69, 0]
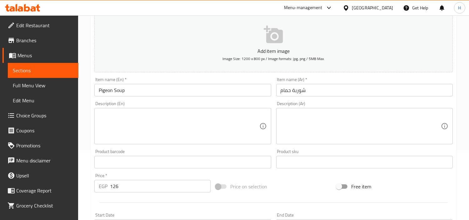
click at [171, 127] on textarea at bounding box center [179, 126] width 160 height 30
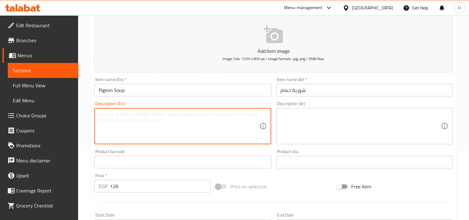
paste textarea "Pigeon, water, onions, carrots, celery, garlic, bay leaves, salt, black pepper,…"
type textarea "Pigeon, water, onions, carrots, celery, garlic, bay leaves, salt, black pepper,…"
paste textarea "Pigeon, water, onions, carrots, celery, garlic, bay leaves, salt, black pepper,…"
type textarea "Pigeon, water, onions, carrots, celery, garlic, bay leaves, salt, black pepper,…"
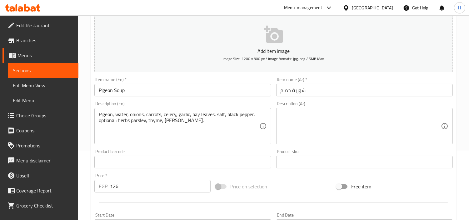
click at [338, 146] on div "Description (Ar) Description (Ar)" at bounding box center [364, 123] width 181 height 48
click at [337, 131] on textarea at bounding box center [360, 126] width 160 height 30
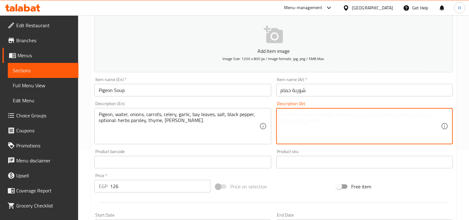
paste textarea "حمام, ماء, بصل, جزر, كرفس, ثوم, ورق غار, ملح, فلفل أسود, اختياريًا: أعشاب بقدون…"
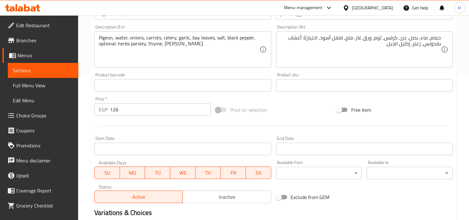
scroll to position [104, 0]
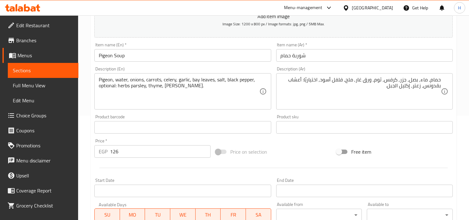
click at [398, 96] on textarea "حمام, ماء, بصل, جزر, كرفس, ثوم, ورق غار, ملح, فلفل أسود, اختياريًا: أعشاب بقدون…" at bounding box center [360, 92] width 160 height 30
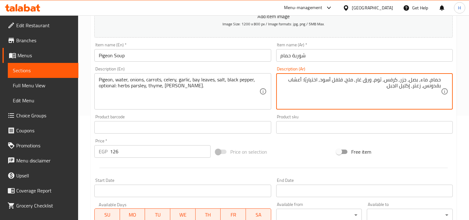
click at [306, 81] on textarea "حمام, ماء, بصل, جزر, كرفس, ثوم, ورق غار, ملح, فلفل أسود, اختياريًا: أعشاب بقدون…" at bounding box center [360, 92] width 160 height 30
click at [307, 79] on textarea "حمام, ماء, بصل, جزر, كرفس, ثوم, ورق غار, ملح, فلفل أسود, اختياريًا: أعشاب بقدون…" at bounding box center [360, 92] width 160 height 30
drag, startPoint x: 327, startPoint y: 90, endPoint x: 324, endPoint y: 77, distance: 13.5
click at [324, 77] on textarea "حمام, ماء, بصل, جزر, كرفس, ثوم, ورق غار, ملح, فلفل أسود, اختياري: أعشاب بقدونس،…" at bounding box center [360, 92] width 160 height 30
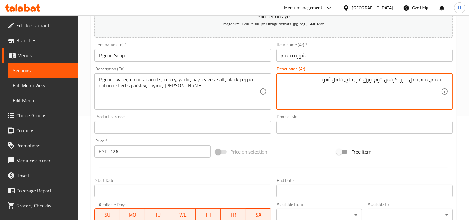
type textarea "حمام, ماء, بصل, جزر, كرفس, ثوم, ورق غار, ملح, فلفل أسود."
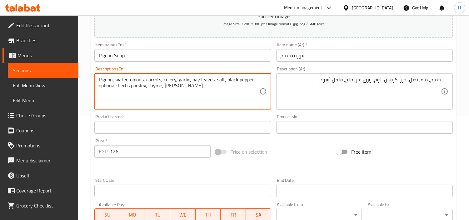
drag, startPoint x: 225, startPoint y: 91, endPoint x: 251, endPoint y: 81, distance: 27.9
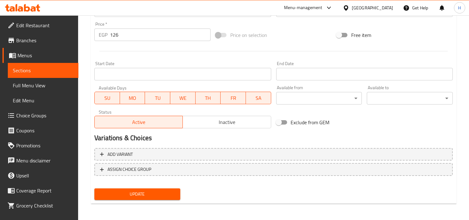
type textarea "Pigeon, water, onions, carrots, celery, garlic, bay leaves, salt, black pepper."
click at [153, 191] on span "Update" at bounding box center [137, 194] width 76 height 8
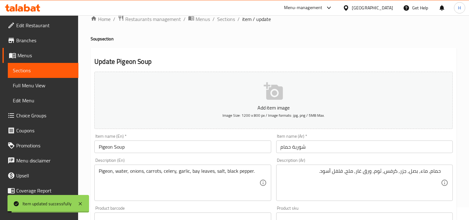
scroll to position [0, 0]
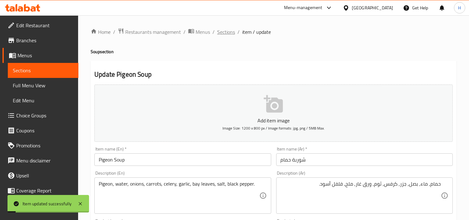
click at [217, 33] on span "Sections" at bounding box center [226, 31] width 18 height 7
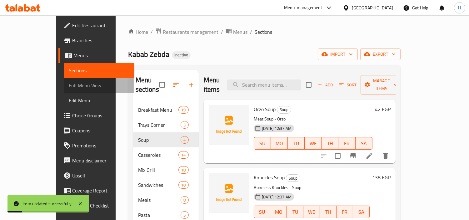
click at [69, 88] on span "Full Menu View" at bounding box center [99, 85] width 61 height 7
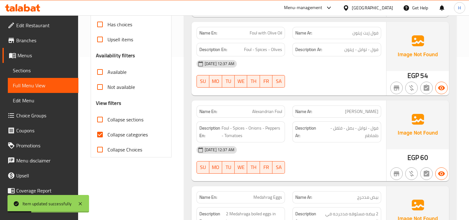
scroll to position [173, 0]
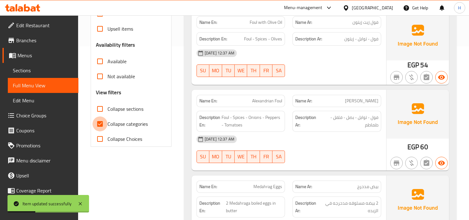
click at [107, 119] on input "Collapse categories" at bounding box center [99, 123] width 15 height 15
checkbox input "false"
click at [107, 105] on input "Collapse sections" at bounding box center [99, 108] width 15 height 15
checkbox input "true"
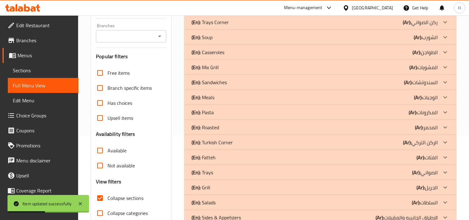
scroll to position [47, 0]
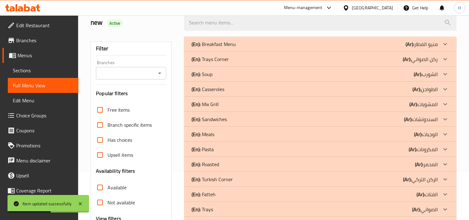
click at [244, 79] on div "(En): Soup (Ar): الشورب" at bounding box center [320, 74] width 272 height 15
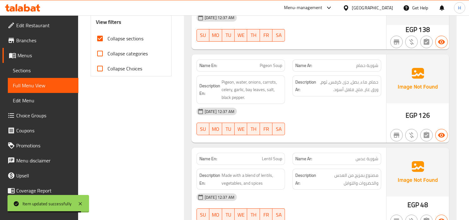
scroll to position [255, 0]
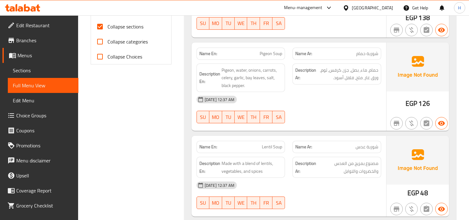
click at [280, 144] on span "Lentil Soup" at bounding box center [272, 146] width 20 height 7
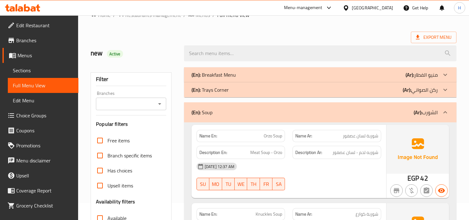
scroll to position [13, 0]
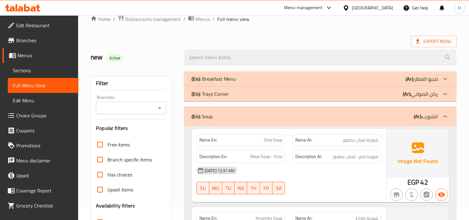
click at [284, 114] on div "(En): Soup (Ar): الشورب" at bounding box center [314, 115] width 246 height 7
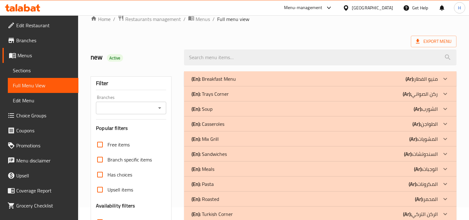
click at [279, 119] on div "(En): Casseroles (Ar): الطواجن" at bounding box center [320, 123] width 272 height 15
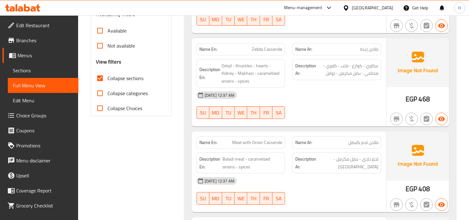
scroll to position [221, 0]
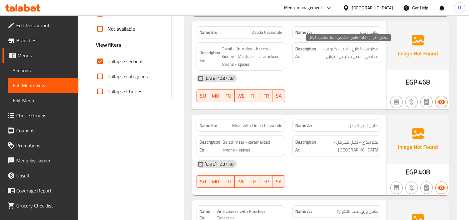
click at [373, 60] on span "عكاوي - كوارع - قلب - كلاوي - مخاصي - بصل مكرمل - توابل" at bounding box center [347, 52] width 61 height 15
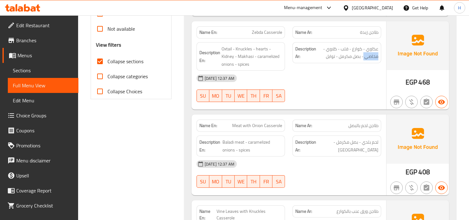
copy span "مخاصي"
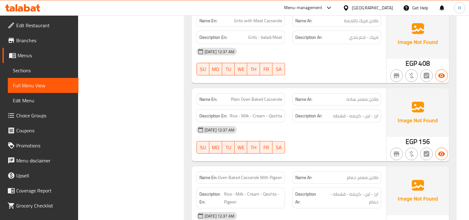
scroll to position [811, 0]
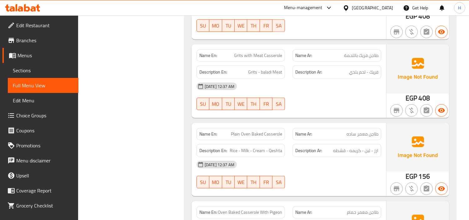
click at [365, 58] on span "طاجن فريك باللحمة" at bounding box center [361, 55] width 34 height 7
copy span "فريك"
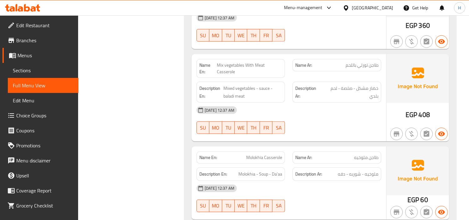
scroll to position [1054, 0]
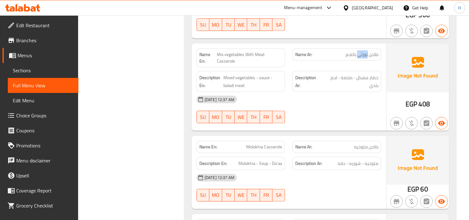
drag, startPoint x: 358, startPoint y: 55, endPoint x: 367, endPoint y: 55, distance: 9.4
click at [367, 55] on span "طاجن تورلي باللحم" at bounding box center [361, 54] width 33 height 7
copy span "تورلي"
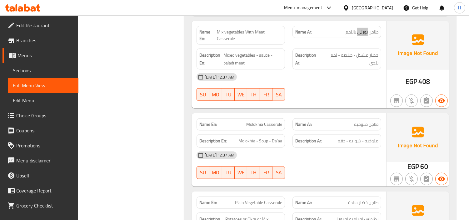
scroll to position [1088, 0]
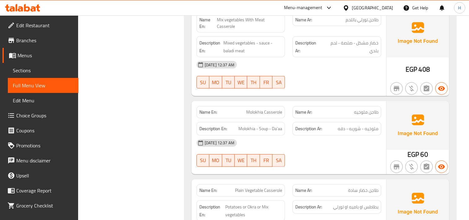
click at [366, 112] on span "طاجن ملوخيه" at bounding box center [366, 112] width 24 height 7
copy span "طاجن ملوخيه"
click at [343, 128] on span "ملوخيه - شوربه - دقه" at bounding box center [358, 129] width 41 height 8
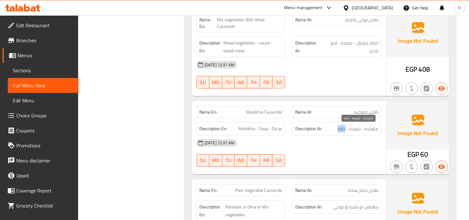
click at [343, 128] on span "ملوخيه - شوربه - دقه" at bounding box center [358, 129] width 41 height 8
copy span "دقه"
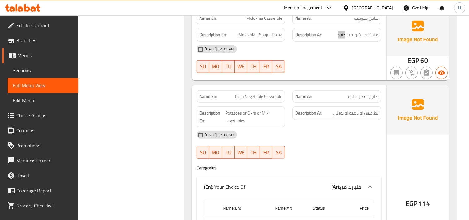
scroll to position [1192, 0]
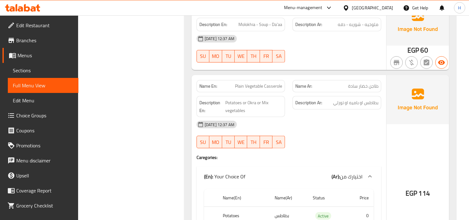
click at [263, 85] on span "Plain Vegetable Casserole" at bounding box center [258, 86] width 47 height 7
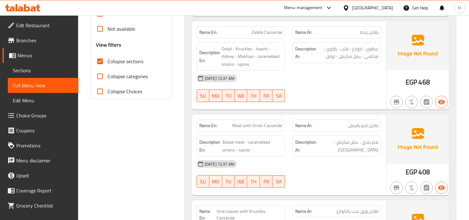
scroll to position [82, 0]
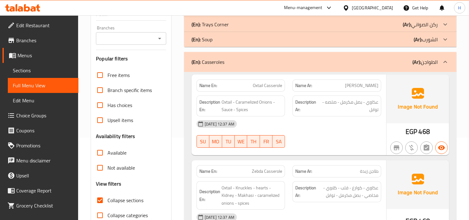
click at [272, 64] on div "(En): Casseroles (Ar): الطواجن" at bounding box center [314, 61] width 246 height 7
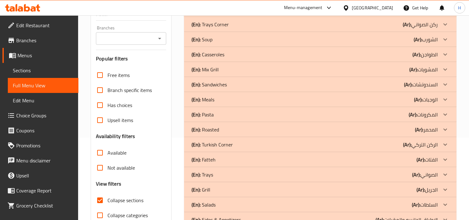
click at [284, 73] on div "(En): Mix Grill (Ar): المشويات" at bounding box center [320, 69] width 272 height 15
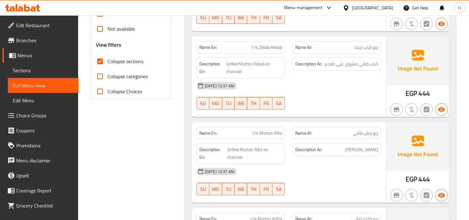
scroll to position [255, 0]
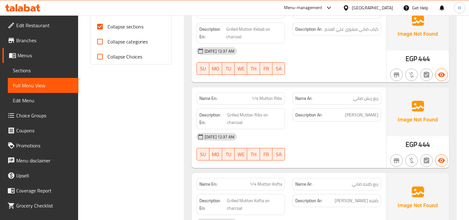
click at [369, 120] on div "Description Ar: [PERSON_NAME]" at bounding box center [336, 114] width 89 height 13
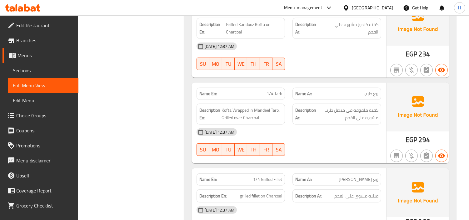
scroll to position [533, 0]
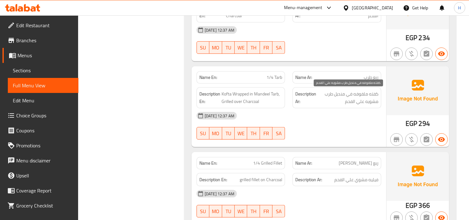
click at [339, 90] on span "كفته ملفوفه في منديل طرب مشويه علي الفحم" at bounding box center [347, 97] width 61 height 15
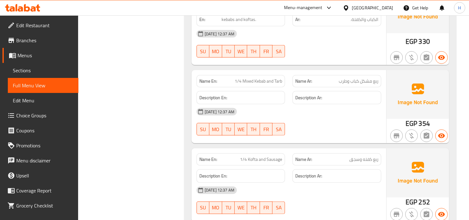
scroll to position [1123, 0]
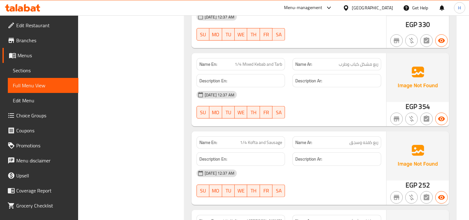
click at [265, 65] on span "1/4 Mixed Kebab and Tarb" at bounding box center [258, 64] width 47 height 7
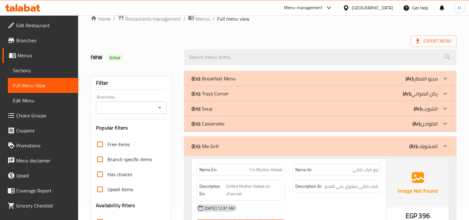
scroll to position [13, 0]
click at [253, 147] on div "(En): Mix Grill (Ar): المشويات" at bounding box center [314, 145] width 246 height 7
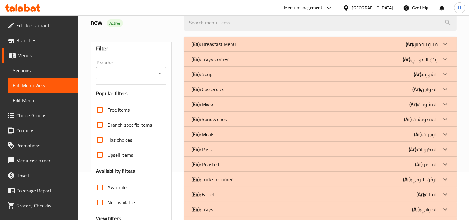
click at [231, 122] on div "(En): Sandwiches (Ar): السندوتشات" at bounding box center [314, 118] width 246 height 7
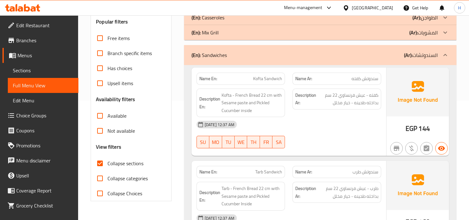
scroll to position [151, 0]
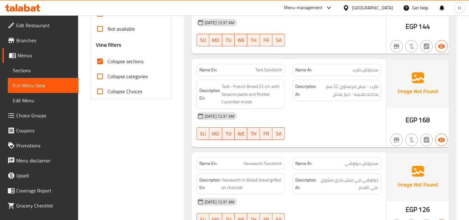
click at [51, 70] on span "Sections" at bounding box center [43, 70] width 61 height 7
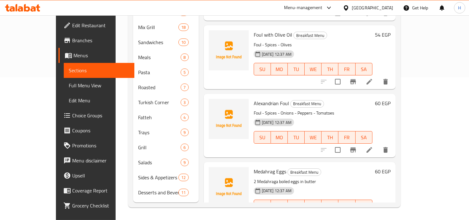
scroll to position [87, 0]
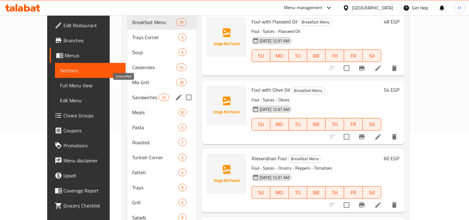
click at [132, 93] on span "Sandwiches" at bounding box center [145, 96] width 27 height 7
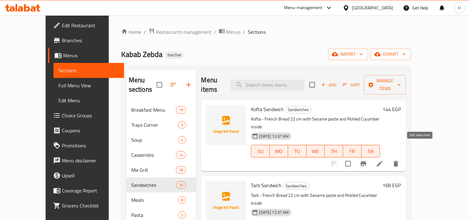
click at [383, 160] on icon at bounding box center [379, 163] width 7 height 7
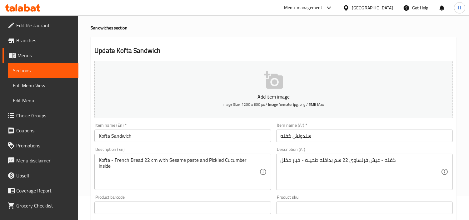
scroll to position [35, 0]
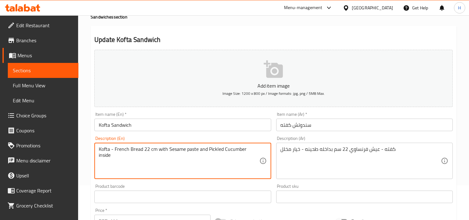
click at [175, 151] on textarea "Kofta - French Bread 22 cm with Sesame paste and Pickled Cucumber inside" at bounding box center [179, 161] width 160 height 30
click at [201, 151] on textarea "Kofta - French Bread 22 cm with Sesame paste and Pickled Cucumber inside" at bounding box center [179, 161] width 160 height 30
drag, startPoint x: 197, startPoint y: 151, endPoint x: 167, endPoint y: 153, distance: 30.0
click at [167, 153] on textarea "Kofta - French Bread 22 cm with Sesame paste and Pickled Cucumber inside" at bounding box center [179, 161] width 160 height 30
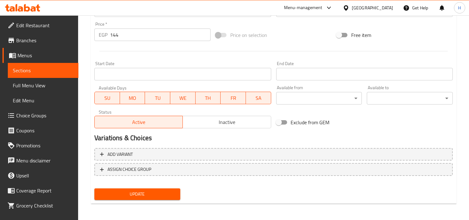
type textarea "Kofta - French Bread 22 cm with tahini and Pickled Cucumber inside"
click at [170, 186] on div "Update" at bounding box center [137, 194] width 91 height 17
click at [167, 191] on span "Update" at bounding box center [137, 194] width 76 height 8
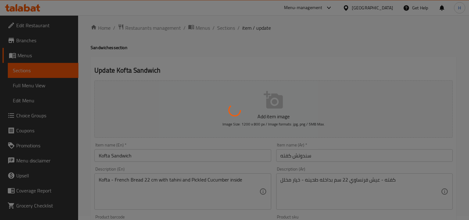
scroll to position [0, 0]
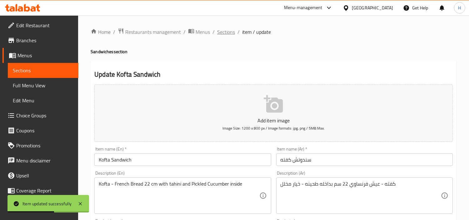
click at [225, 32] on span "Sections" at bounding box center [226, 31] width 18 height 7
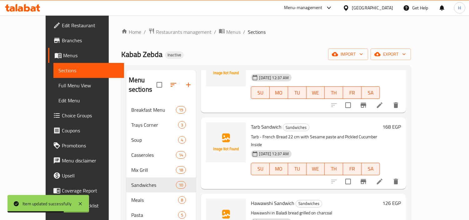
scroll to position [69, 0]
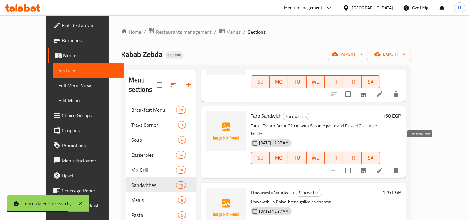
click at [382, 167] on icon at bounding box center [380, 170] width 6 height 6
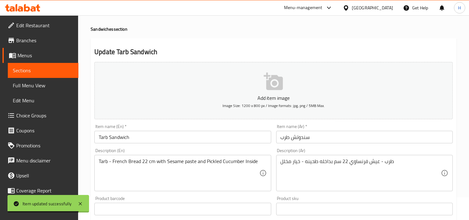
scroll to position [35, 0]
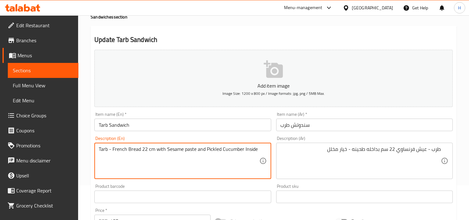
click at [175, 151] on textarea "Tarb - French Bread 22 cm with Sesame paste and Pickled Cucumber Inside" at bounding box center [179, 161] width 160 height 30
click at [192, 147] on textarea "Tarb - French Bread 22 cm with Sesame paste and Pickled Cucumber Inside" at bounding box center [179, 161] width 160 height 30
drag, startPoint x: 195, startPoint y: 151, endPoint x: 167, endPoint y: 150, distance: 28.1
click at [167, 150] on textarea "Tarb - French Bread 22 cm with Sesame paste and Pickled Cucumber Inside" at bounding box center [179, 161] width 160 height 30
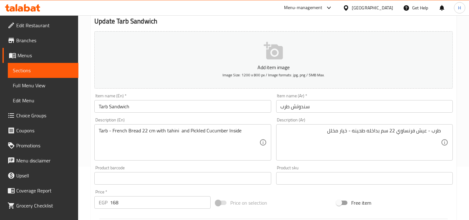
scroll to position [69, 0]
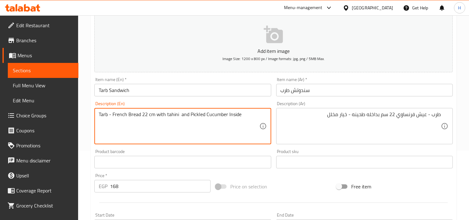
click at [229, 126] on textarea "Tarb - French Bread 22 cm with tahini and Pickled Cucumber Inside" at bounding box center [179, 126] width 160 height 30
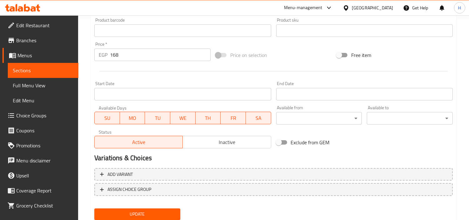
scroll to position [220, 0]
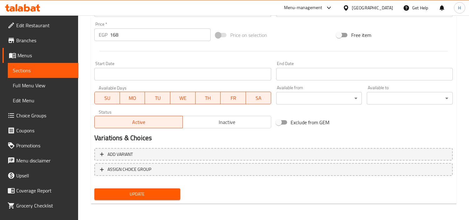
type textarea "Tarb - French Bread 22 cm with tahini and Pickled Cucumber Inside"
click at [150, 190] on span "Update" at bounding box center [137, 194] width 76 height 8
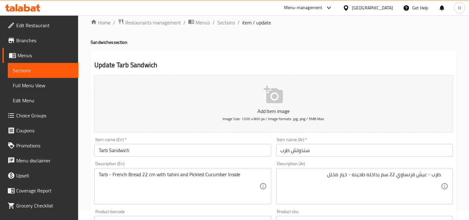
scroll to position [0, 0]
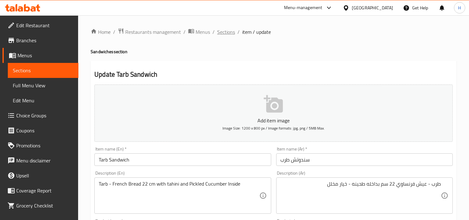
click at [233, 28] on span "Sections" at bounding box center [226, 31] width 18 height 7
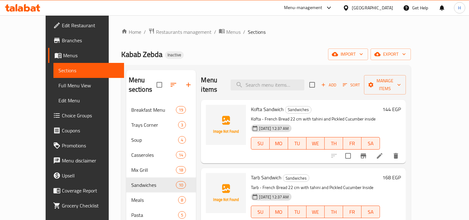
click at [58, 89] on span "Full Menu View" at bounding box center [88, 85] width 61 height 7
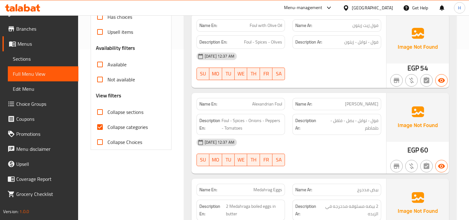
scroll to position [173, 0]
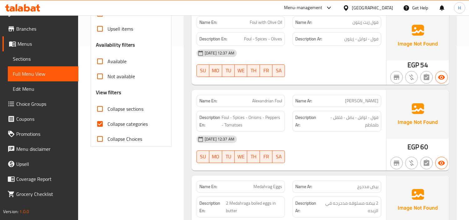
click at [101, 122] on input "Collapse categories" at bounding box center [99, 123] width 15 height 15
checkbox input "false"
click at [102, 109] on input "Collapse sections" at bounding box center [99, 108] width 15 height 15
checkbox input "true"
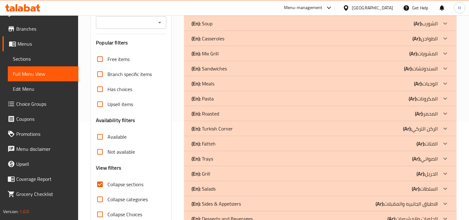
scroll to position [82, 0]
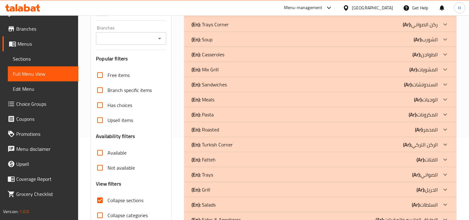
click at [220, 86] on p "(En): Sandwiches" at bounding box center [208, 84] width 35 height 7
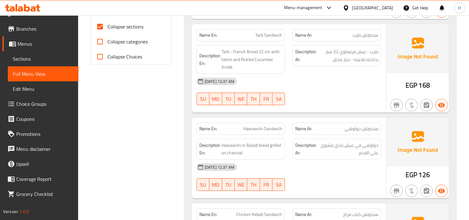
scroll to position [290, 0]
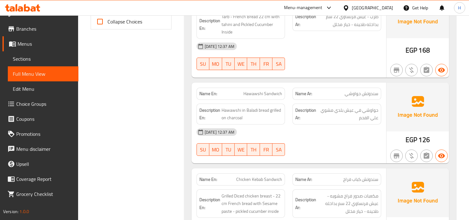
click at [246, 92] on span "Hawawshi Sandwich" at bounding box center [262, 93] width 39 height 7
click at [366, 113] on span "حواوشي في عيش بلدي مشوي علي الفحم" at bounding box center [347, 113] width 61 height 15
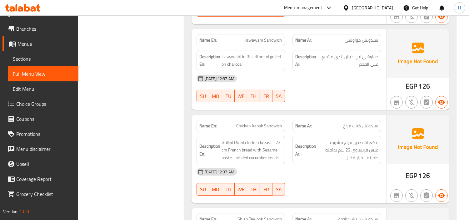
scroll to position [360, 0]
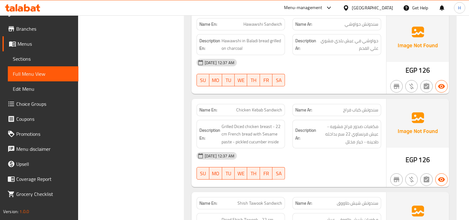
click at [41, 46] on span "Menus" at bounding box center [45, 43] width 56 height 7
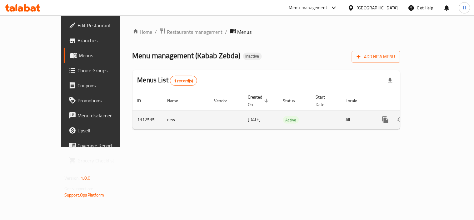
click at [434, 116] on icon "enhanced table" at bounding box center [430, 119] width 7 height 7
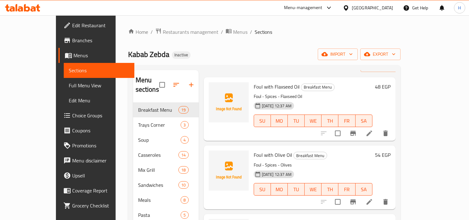
scroll to position [35, 0]
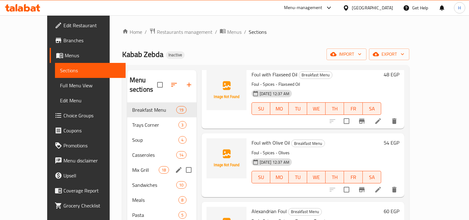
click at [132, 181] on span "Sandwiches" at bounding box center [154, 184] width 44 height 7
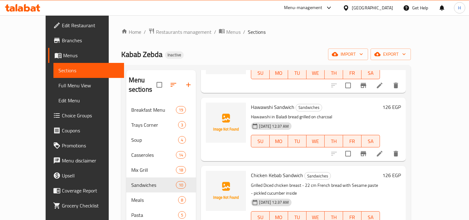
scroll to position [173, 0]
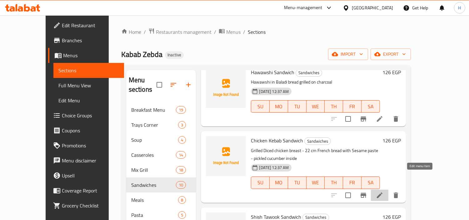
click at [382, 192] on icon at bounding box center [380, 195] width 6 height 6
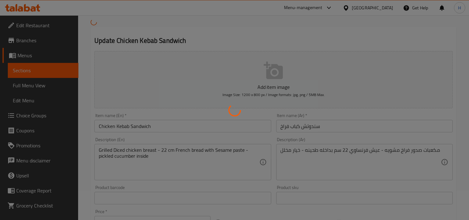
scroll to position [69, 0]
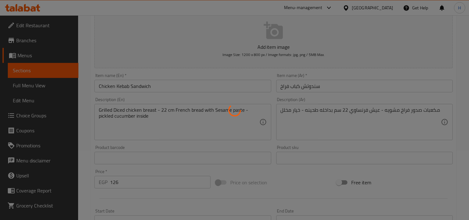
click at [208, 123] on div at bounding box center [234, 110] width 469 height 220
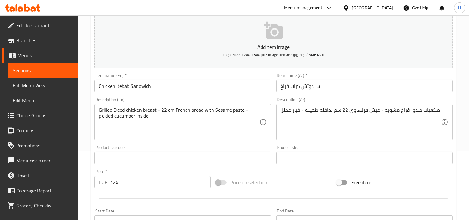
click at [198, 113] on div "Home / Restaurants management / Menus / Sections / item / update Update Chicken…" at bounding box center [274, 156] width 366 height 397
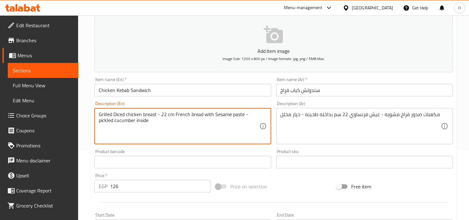
drag, startPoint x: 213, startPoint y: 114, endPoint x: 242, endPoint y: 114, distance: 28.7
click at [242, 114] on textarea "Grilled Diced chicken breast - 22 cm French bread with Sesame paste - pickled c…" at bounding box center [179, 126] width 160 height 30
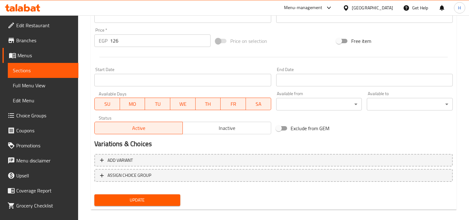
scroll to position [220, 0]
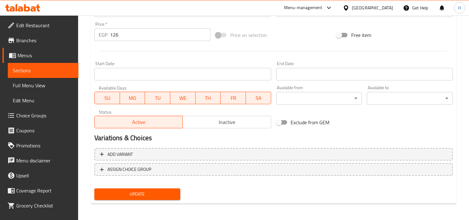
type textarea "Grilled Diced chicken breast - 22 cm French bread with tahini - pickled cucumbe…"
click at [145, 188] on button "Update" at bounding box center [137, 194] width 86 height 12
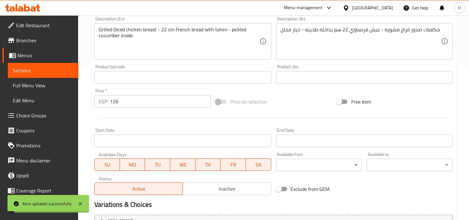
scroll to position [151, 0]
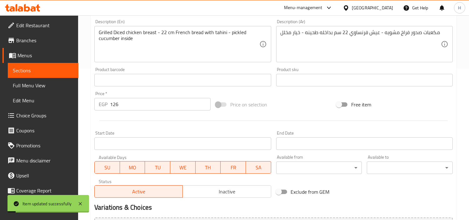
click at [49, 86] on span "Full Menu View" at bounding box center [43, 85] width 61 height 7
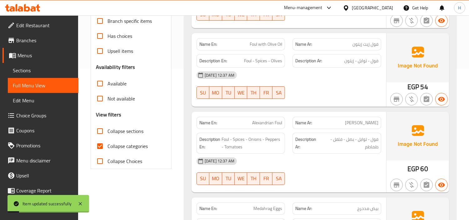
scroll to position [186, 0]
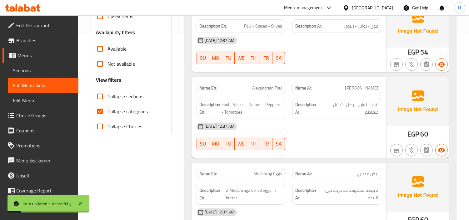
click at [118, 109] on span "Collapse categories" at bounding box center [127, 110] width 40 height 7
click at [107, 109] on input "Collapse categories" at bounding box center [99, 111] width 15 height 15
checkbox input "false"
click at [117, 93] on span "Collapse sections" at bounding box center [125, 95] width 36 height 7
click at [107, 93] on input "Collapse sections" at bounding box center [99, 96] width 15 height 15
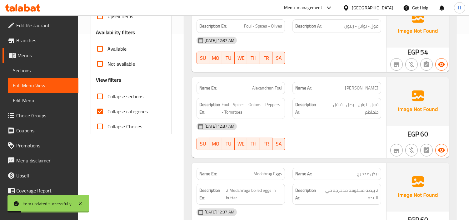
checkbox input "true"
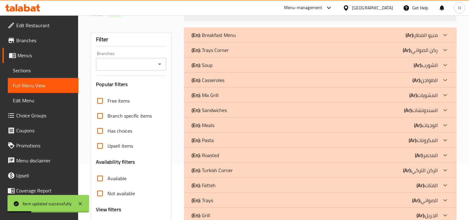
scroll to position [47, 0]
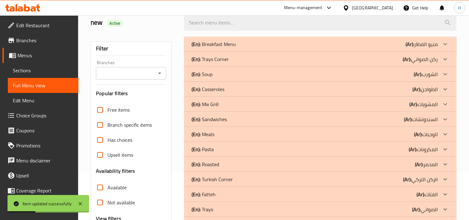
click at [226, 122] on p "(En): Sandwiches" at bounding box center [208, 118] width 35 height 7
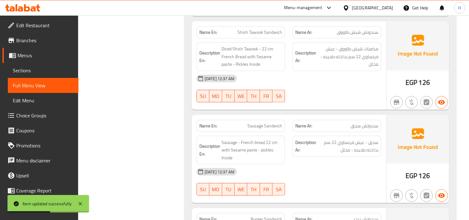
scroll to position [533, 0]
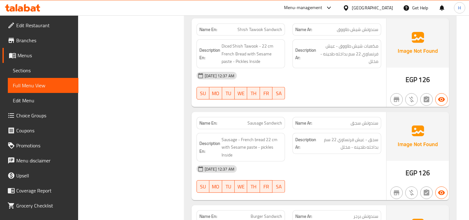
click at [59, 72] on span "Sections" at bounding box center [43, 70] width 61 height 7
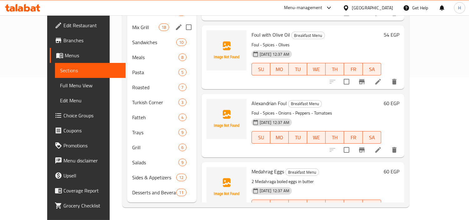
scroll to position [87, 0]
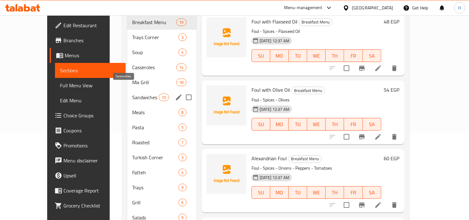
click at [132, 93] on span "Sandwiches" at bounding box center [145, 96] width 27 height 7
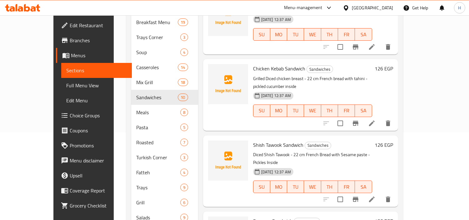
scroll to position [208, 0]
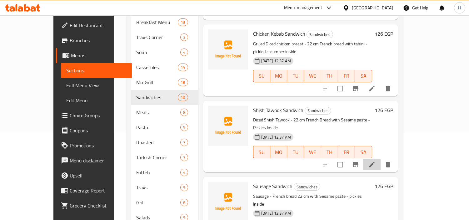
click at [380, 159] on li at bounding box center [371, 164] width 17 height 11
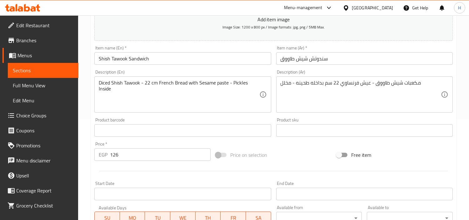
scroll to position [104, 0]
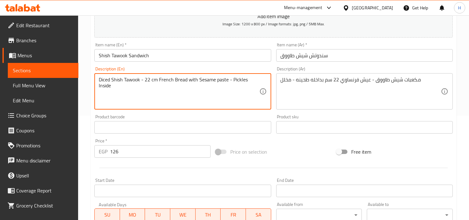
drag, startPoint x: 198, startPoint y: 79, endPoint x: 227, endPoint y: 79, distance: 28.7
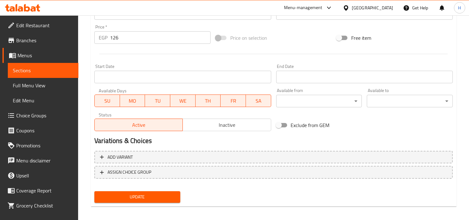
scroll to position [220, 0]
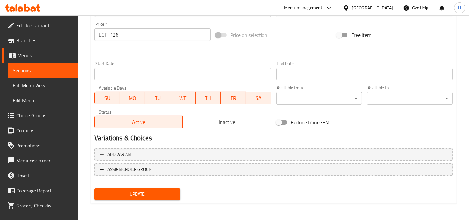
type textarea "Diced Shish Tawook - 22 cm French Bread with tahini - Pickles Inside"
click at [155, 192] on span "Update" at bounding box center [137, 194] width 76 height 8
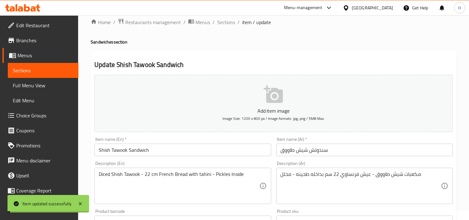
scroll to position [0, 0]
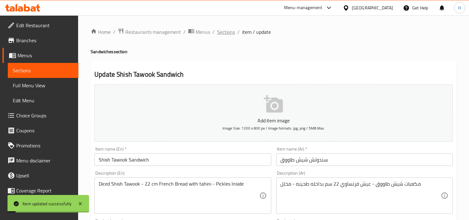
click at [225, 35] on span "Sections" at bounding box center [226, 31] width 18 height 7
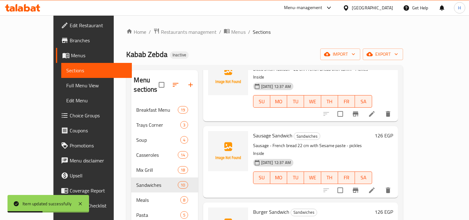
scroll to position [347, 0]
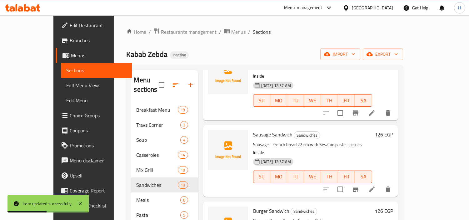
click at [375, 185] on icon at bounding box center [371, 188] width 7 height 7
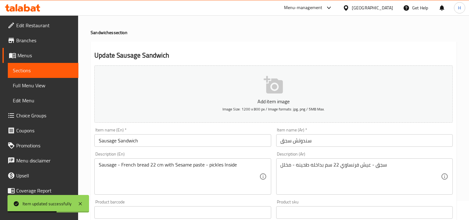
scroll to position [35, 0]
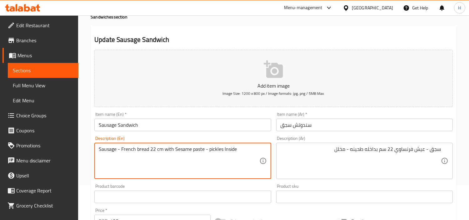
drag, startPoint x: 174, startPoint y: 150, endPoint x: 202, endPoint y: 152, distance: 28.5
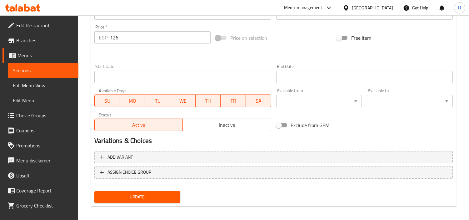
scroll to position [220, 0]
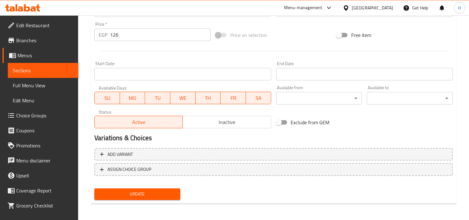
type textarea "Sausage - French bread 22 cm with tahini - pickles Inside"
click at [152, 197] on button "Update" at bounding box center [137, 194] width 86 height 12
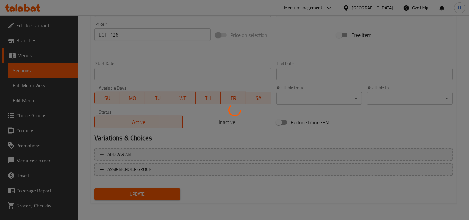
click at [158, 191] on div at bounding box center [234, 110] width 469 height 220
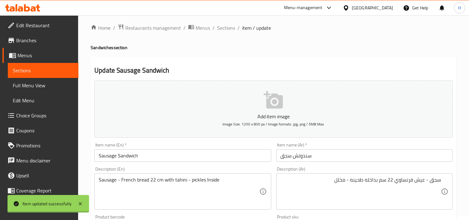
scroll to position [0, 0]
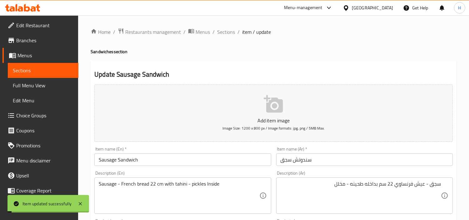
click at [226, 33] on span "Sections" at bounding box center [226, 31] width 18 height 7
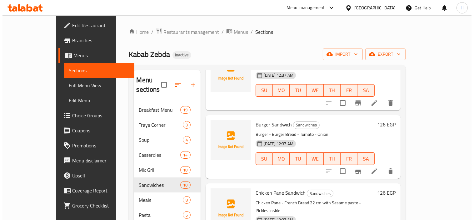
scroll to position [432, 0]
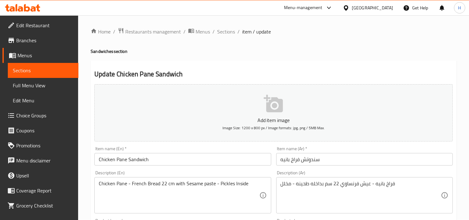
scroll to position [69, 0]
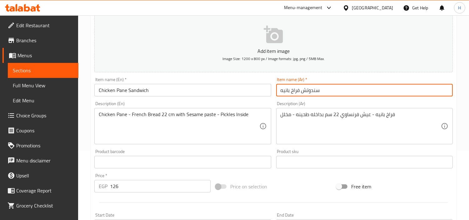
click at [315, 86] on input "سندوتش فراخ بانيه" at bounding box center [364, 90] width 176 height 12
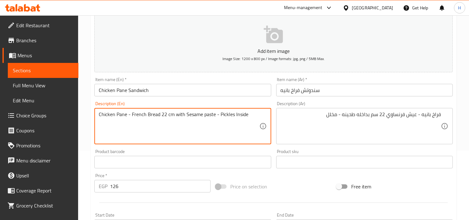
drag, startPoint x: 185, startPoint y: 114, endPoint x: 214, endPoint y: 116, distance: 29.4
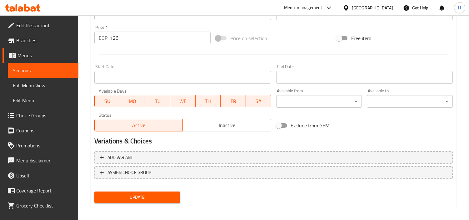
scroll to position [220, 0]
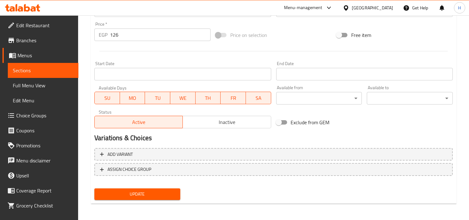
type textarea "Chicken Pane - French Bread 22 cm with tahini - Pickles Inside"
click at [148, 198] on button "Update" at bounding box center [137, 194] width 86 height 12
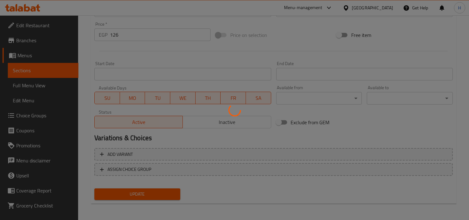
click at [156, 186] on div at bounding box center [234, 110] width 469 height 220
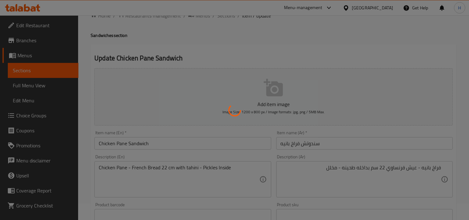
scroll to position [0, 0]
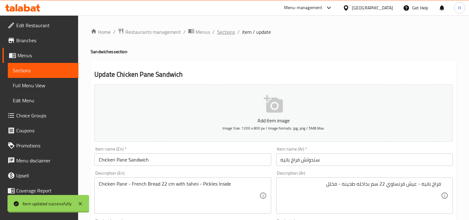
click at [226, 32] on span "Sections" at bounding box center [226, 31] width 18 height 7
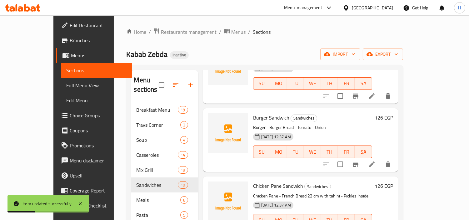
scroll to position [133, 0]
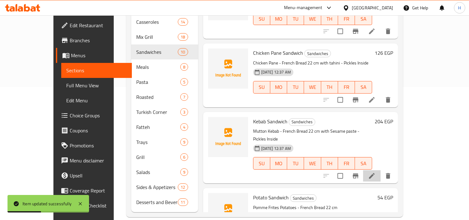
click at [374, 173] on icon at bounding box center [372, 176] width 6 height 6
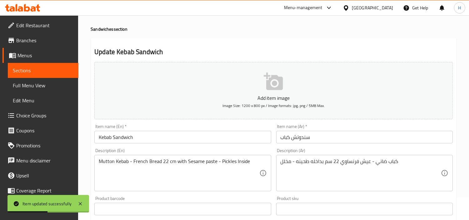
scroll to position [35, 0]
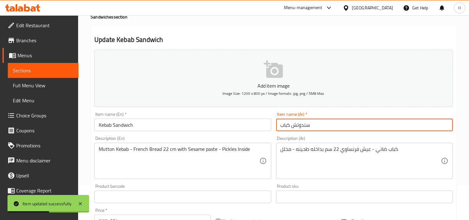
click at [327, 123] on input "سندوتش كباب" at bounding box center [364, 124] width 176 height 12
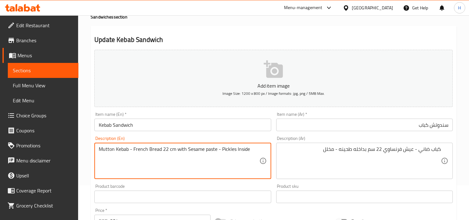
drag, startPoint x: 186, startPoint y: 148, endPoint x: 216, endPoint y: 148, distance: 30.0
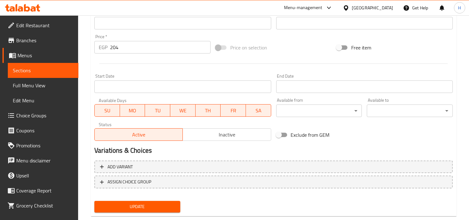
type textarea "Mutton Kebab - French Bread 22 cm with tahini - Pickles Inside"
click at [157, 200] on button "Update" at bounding box center [137, 206] width 86 height 12
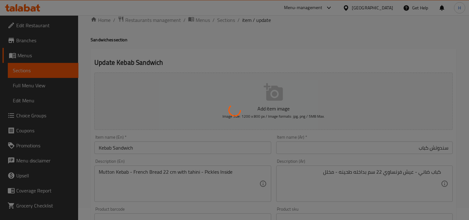
scroll to position [0, 0]
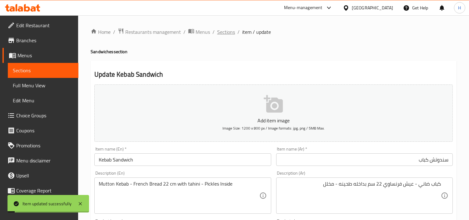
click at [223, 28] on span "Sections" at bounding box center [226, 31] width 18 height 7
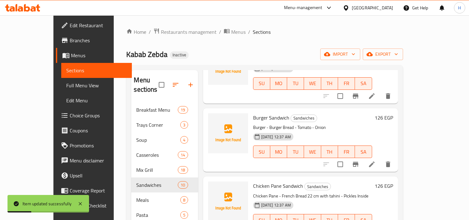
scroll to position [133, 0]
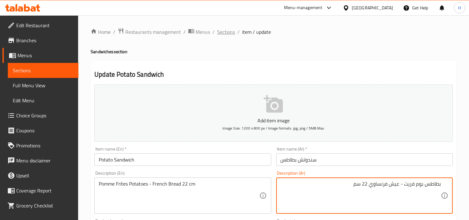
click at [226, 32] on span "Sections" at bounding box center [226, 31] width 18 height 7
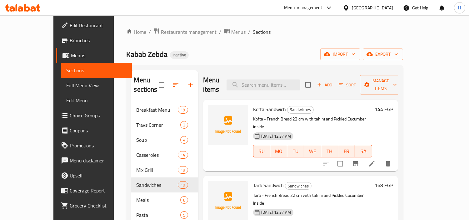
click at [66, 83] on span "Full Menu View" at bounding box center [96, 85] width 61 height 7
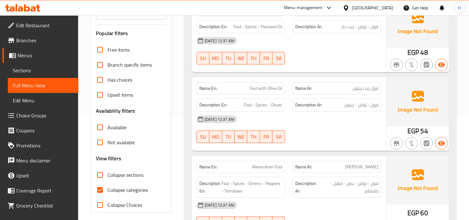
scroll to position [139, 0]
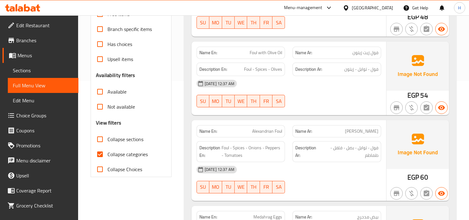
click at [101, 151] on input "Collapse categories" at bounding box center [99, 153] width 15 height 15
checkbox input "false"
click at [104, 136] on input "Collapse sections" at bounding box center [99, 138] width 15 height 15
checkbox input "true"
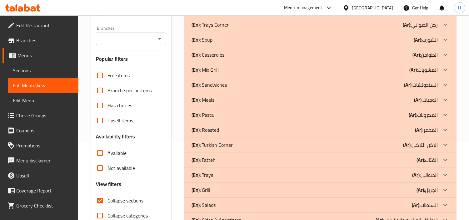
click at [240, 102] on div "(En): Meals (Ar): الوجبات" at bounding box center [314, 99] width 246 height 7
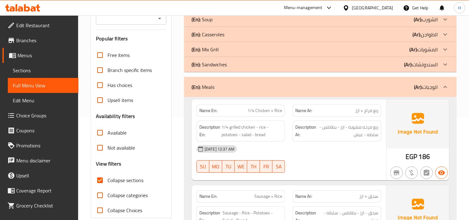
scroll to position [147, 0]
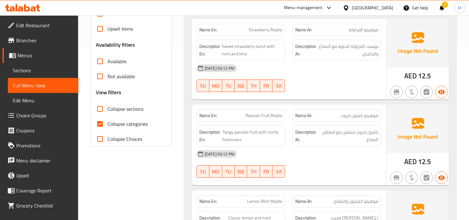
scroll to position [104, 0]
